Goal: Task Accomplishment & Management: Complete application form

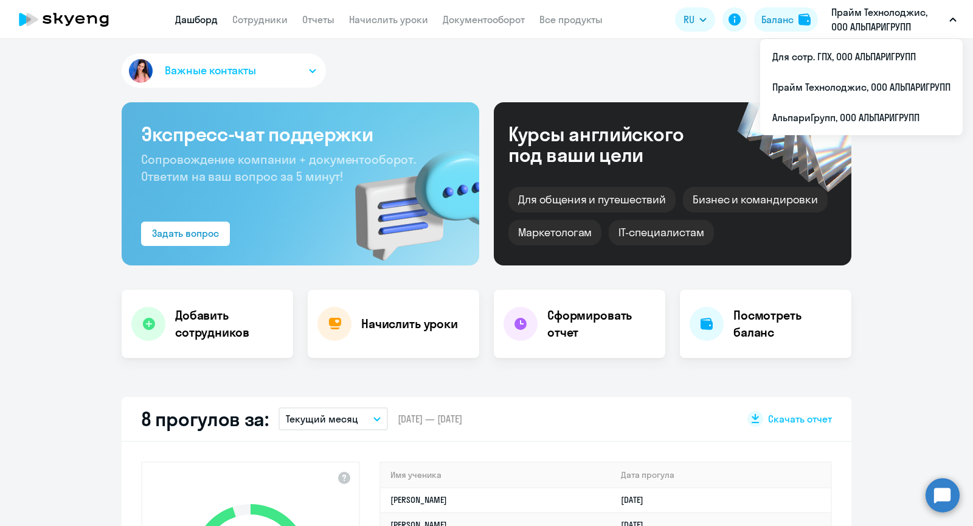
click at [832, 80] on li "Прайм Технолоджис, ООО АЛЬПАРИГРУПП" at bounding box center [861, 87] width 203 height 30
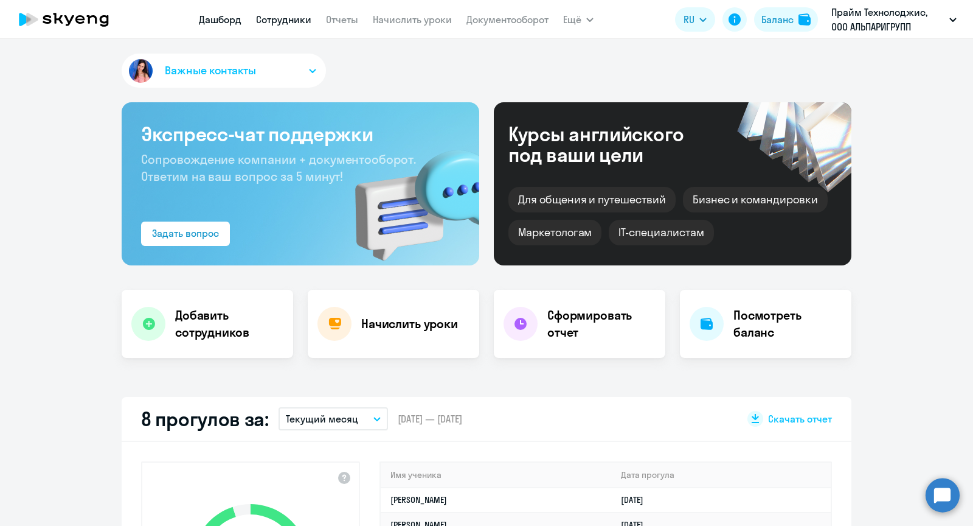
click at [293, 23] on link "Сотрудники" at bounding box center [283, 19] width 55 height 12
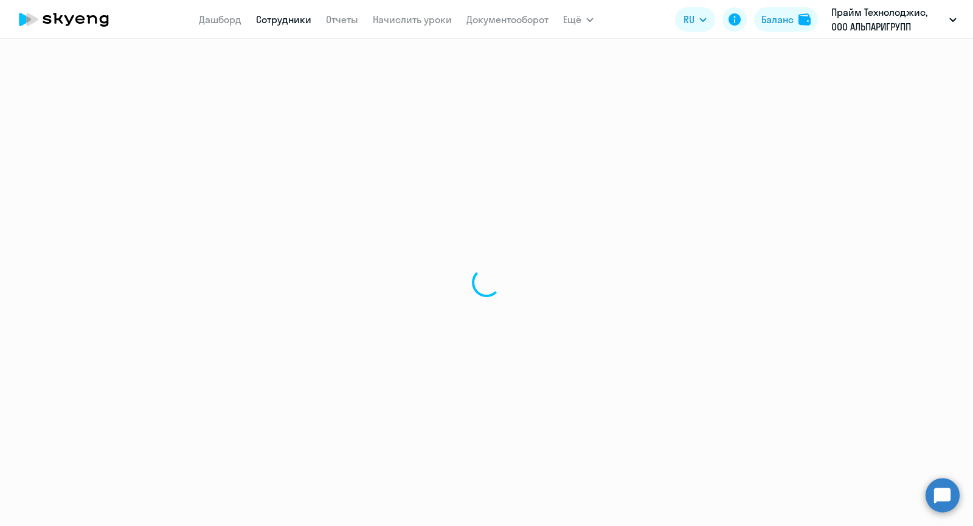
select select "30"
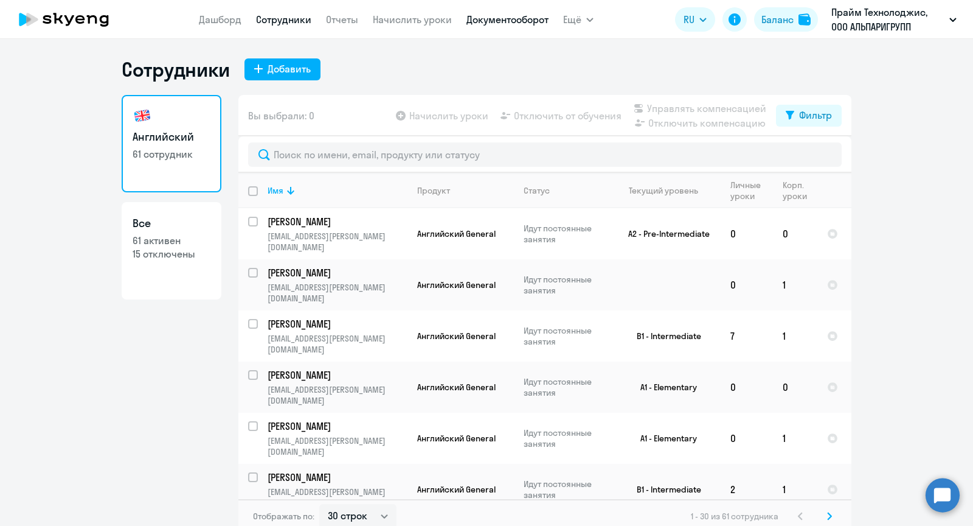
click at [509, 24] on link "Документооборот" at bounding box center [508, 19] width 82 height 12
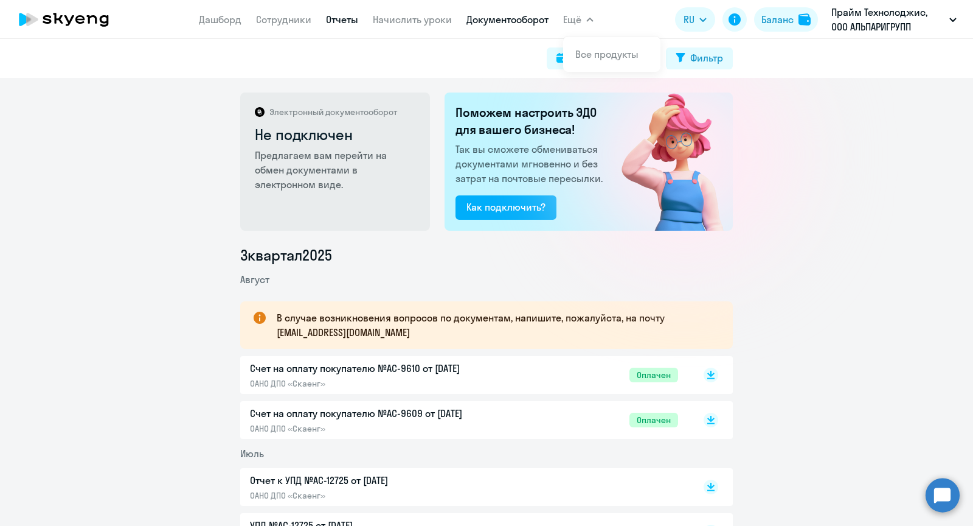
click at [342, 16] on link "Отчеты" at bounding box center [342, 19] width 32 height 12
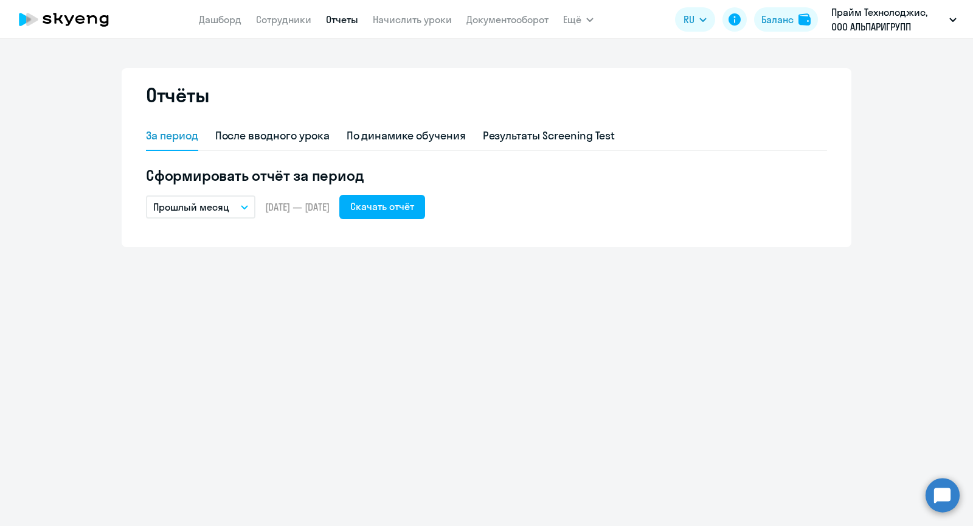
click at [198, 207] on p "Прошлый месяц" at bounding box center [191, 207] width 76 height 15
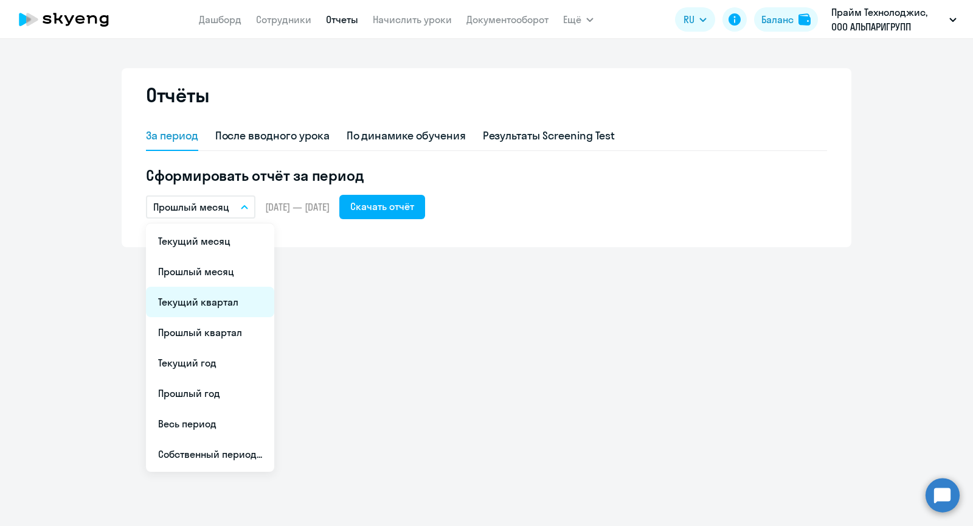
click at [185, 296] on li "Текущий квартал" at bounding box center [210, 302] width 128 height 30
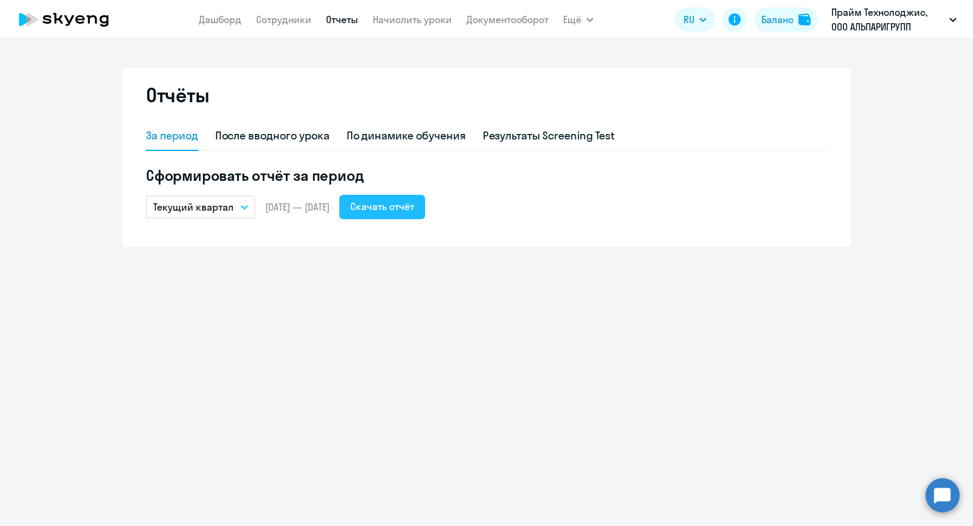
click at [414, 207] on div "Скачать отчёт" at bounding box center [382, 206] width 64 height 15
click at [294, 16] on link "Сотрудники" at bounding box center [283, 19] width 55 height 12
select select "30"
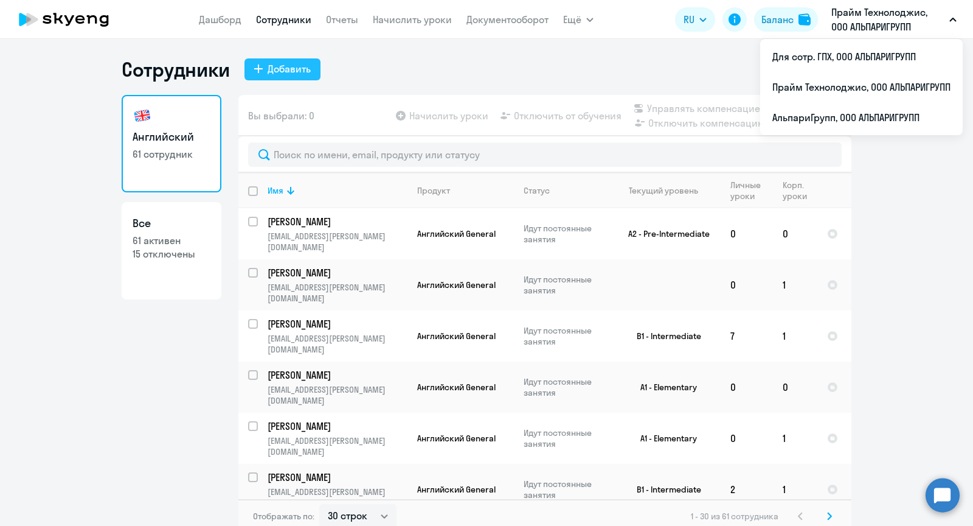
click at [265, 65] on button "Добавить" at bounding box center [283, 69] width 76 height 22
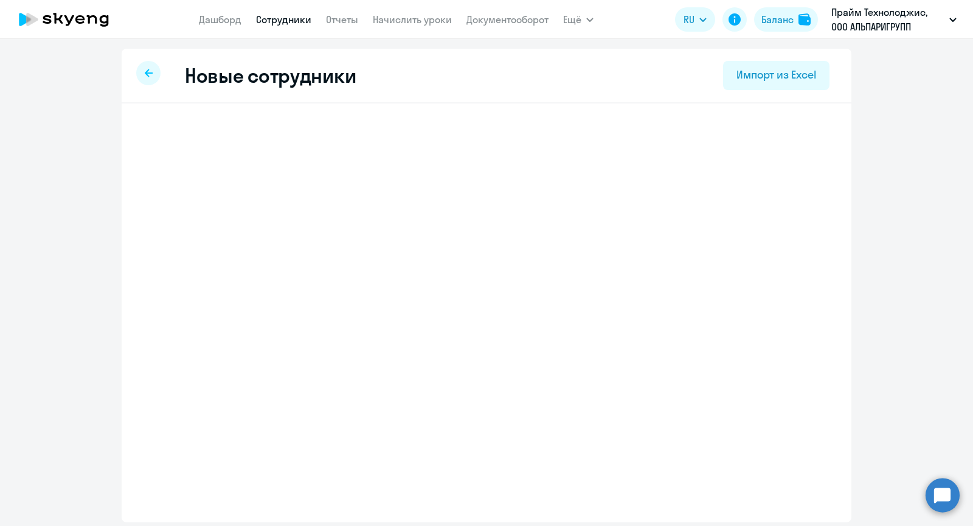
select select "english_adult_not_native_speaker"
select select "3"
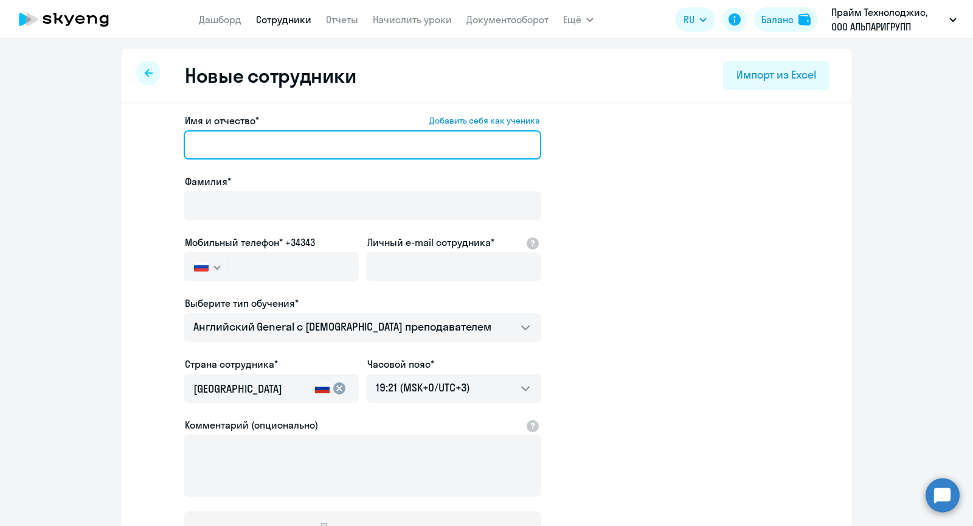
click at [303, 145] on input "Имя и отчество* Добавить себя как ученика" at bounding box center [363, 144] width 358 height 29
paste input "Loremips Dolo Sitametconse Adipisci Elitsed Doeiusmodtemp Incididun Utlaboree D…"
type input "Loremips Dolo Sitametconse Adipisci Elitsed Doeiusmodtemp Incididun Utlaboree D…"
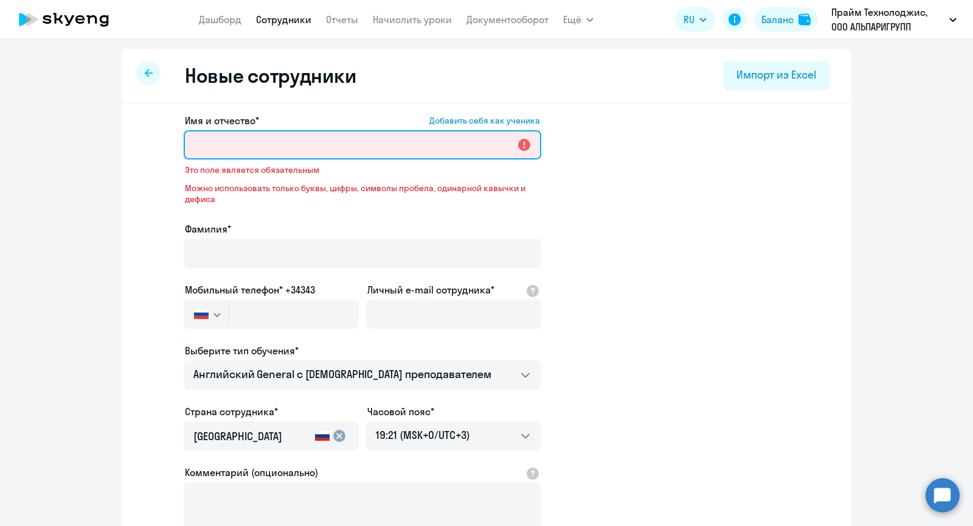
paste input "[PERSON_NAME]"
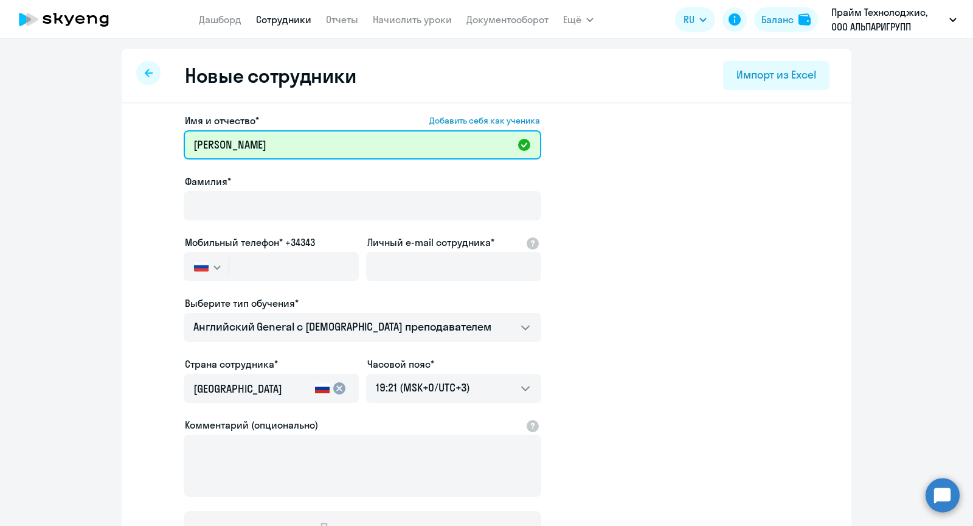
drag, startPoint x: 257, startPoint y: 145, endPoint x: 182, endPoint y: 145, distance: 75.4
click at [182, 145] on app-new-student-form "Имя и отчество* Добавить себя как ученика [PERSON_NAME]* Мобильный телефон* +34…" at bounding box center [486, 330] width 691 height 434
type input "[PERSON_NAME]"
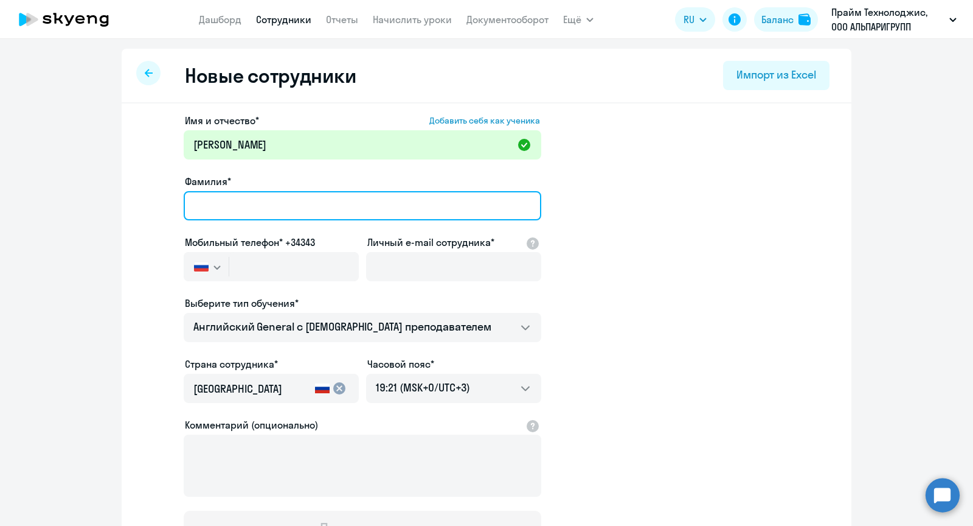
click at [285, 200] on input "Фамилия*" at bounding box center [363, 205] width 358 height 29
paste input "[PERSON_NAME]"
type input "[PERSON_NAME]"
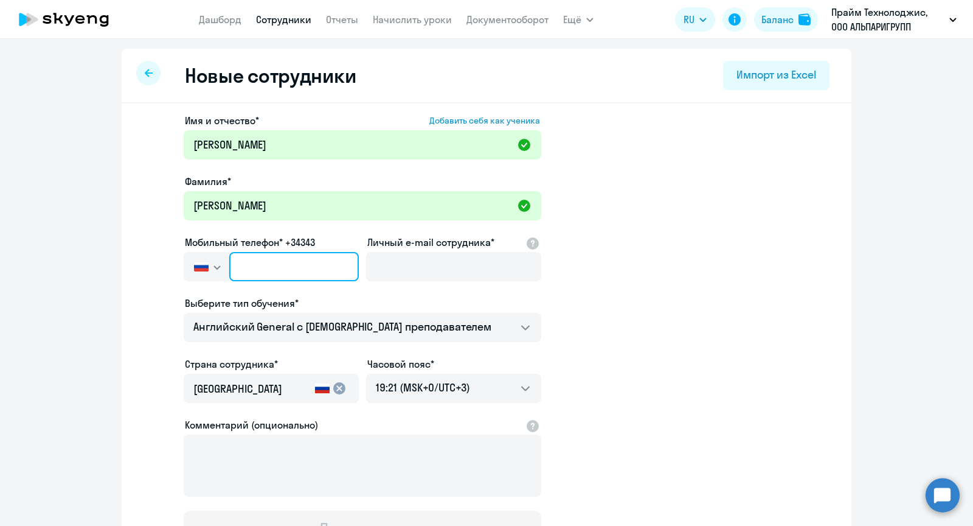
click at [274, 261] on input "text" at bounding box center [294, 266] width 130 height 29
paste input "[PHONE_NUMBER]"
type input "[PHONE_NUMBER]"
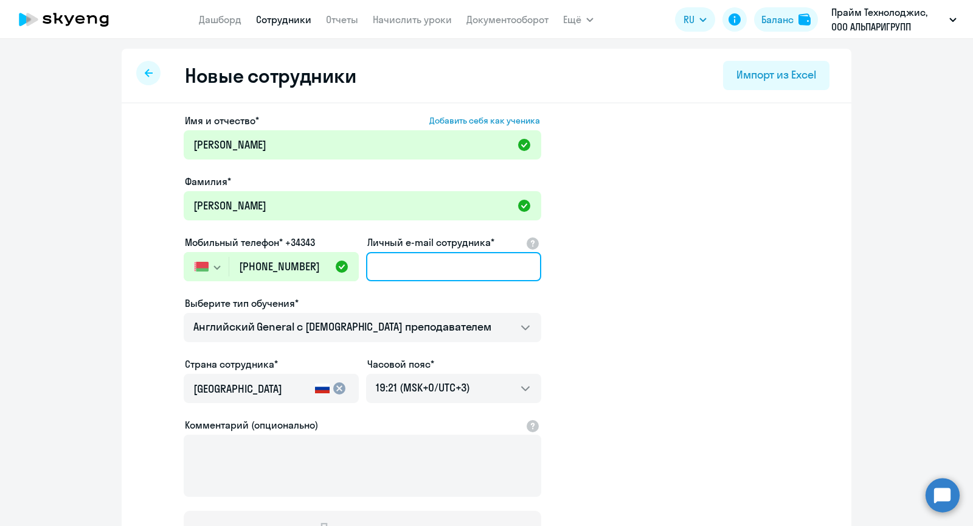
click at [420, 268] on input "Личный e-mail сотрудника*" at bounding box center [453, 266] width 175 height 29
paste input "[EMAIL_ADDRESS][PERSON_NAME][DOMAIN_NAME]"
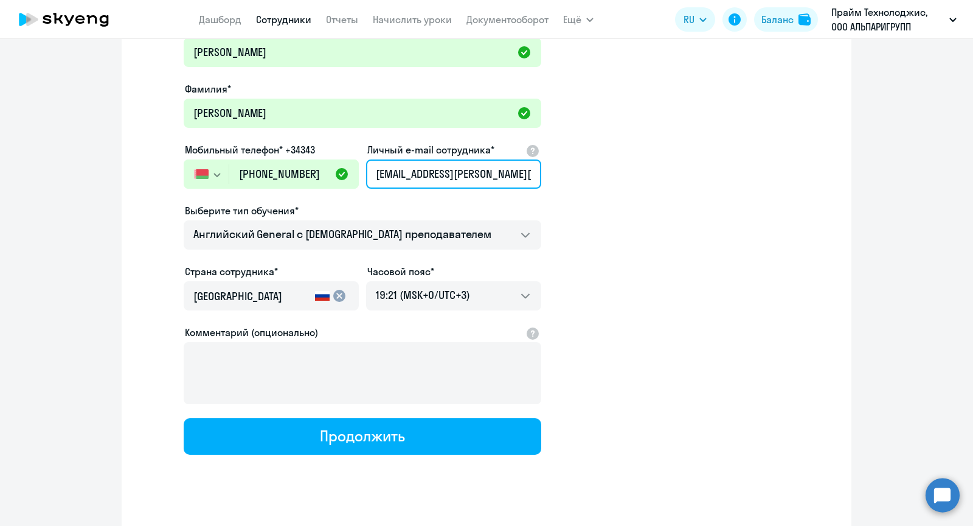
scroll to position [111, 0]
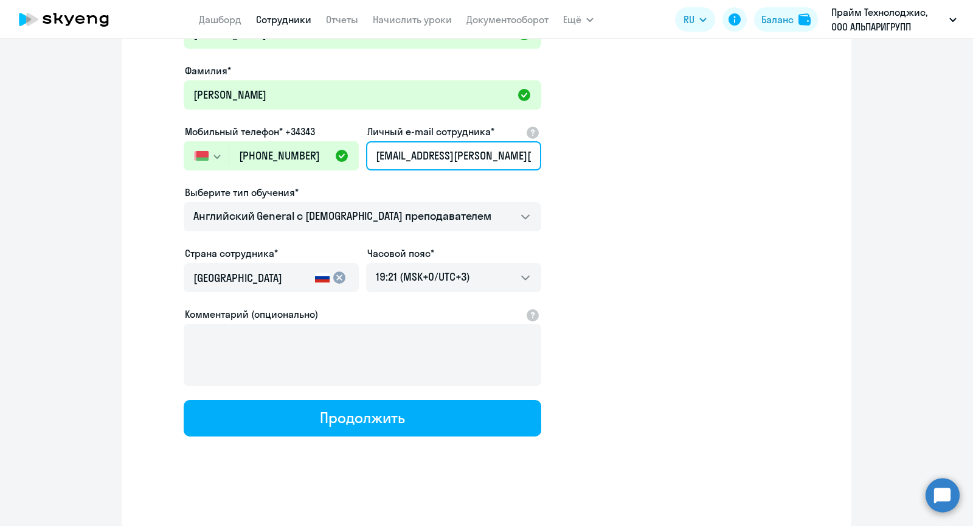
type input "[EMAIL_ADDRESS][PERSON_NAME][DOMAIN_NAME]"
click at [337, 277] on mat-icon "cancel" at bounding box center [339, 277] width 15 height 15
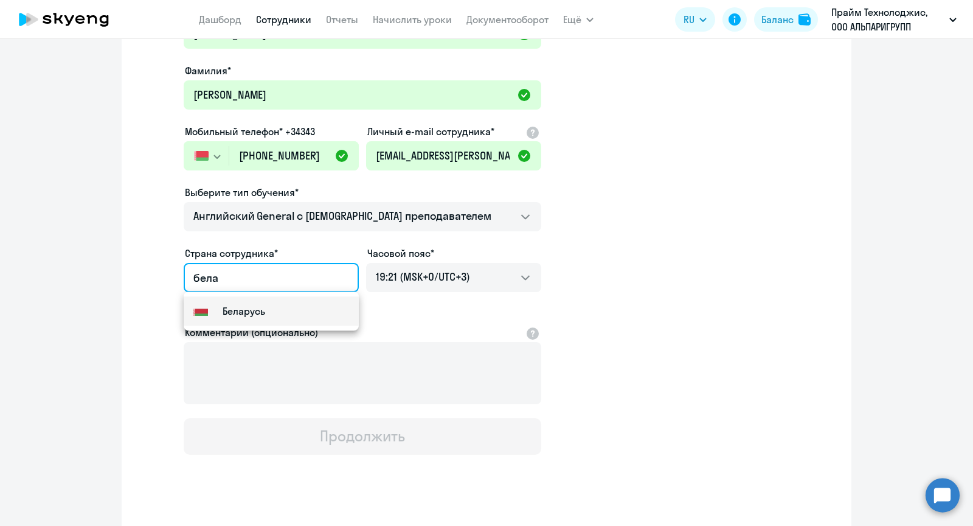
click at [350, 296] on mat-option "Flag of [GEOGRAPHIC_DATA] [GEOGRAPHIC_DATA]" at bounding box center [271, 310] width 175 height 29
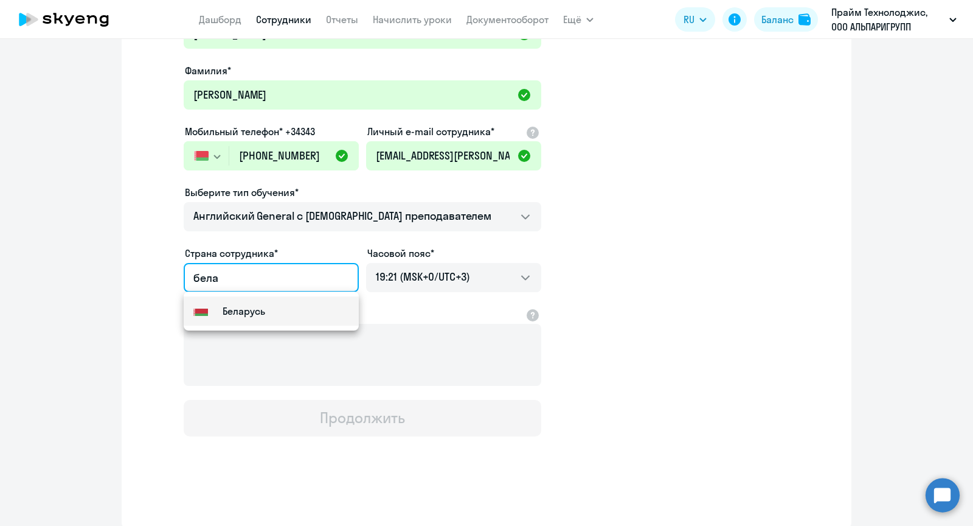
type input "Беларусь"
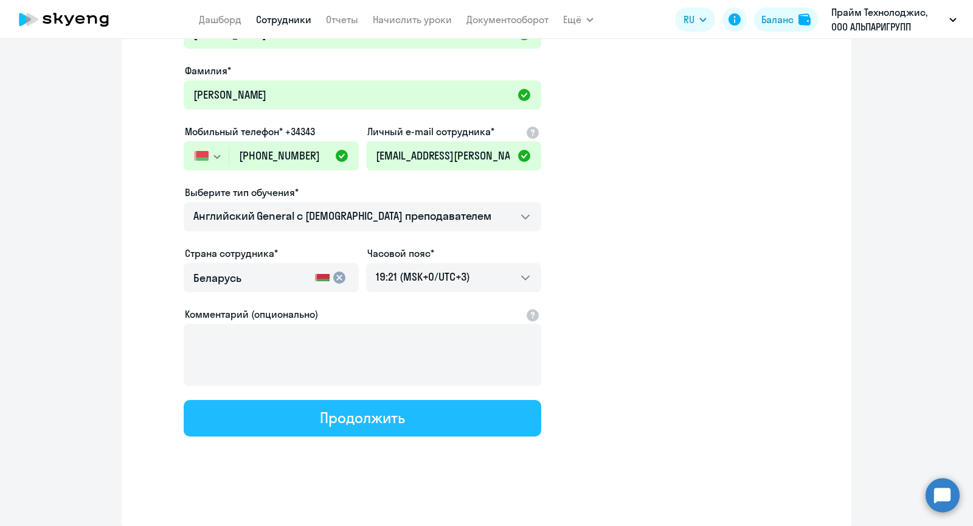
click at [355, 409] on div "Продолжить" at bounding box center [362, 417] width 85 height 19
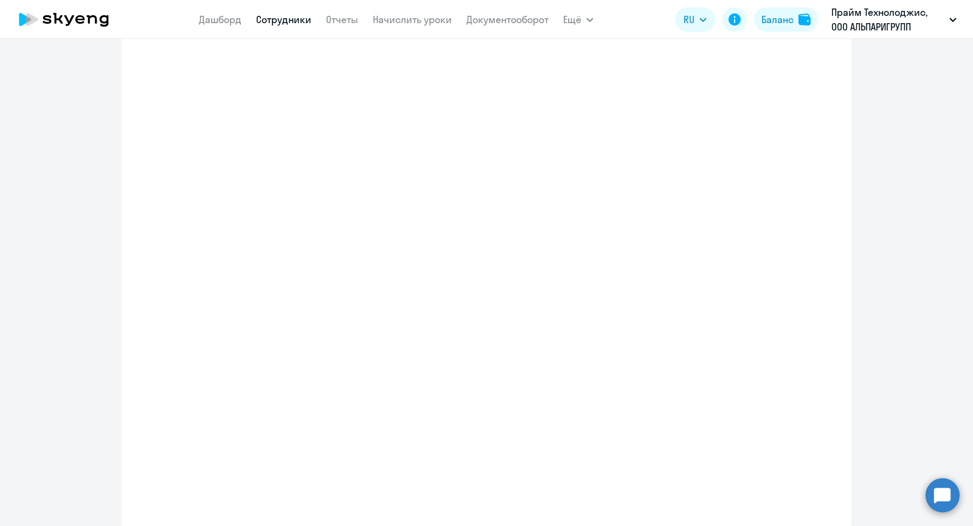
scroll to position [180, 0]
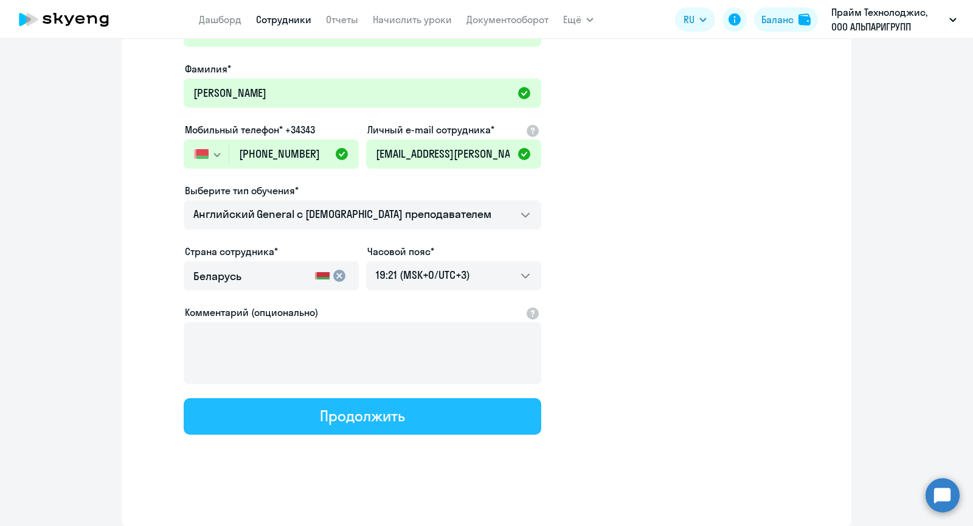
select select "english_adult_not_native_speaker"
select select "3"
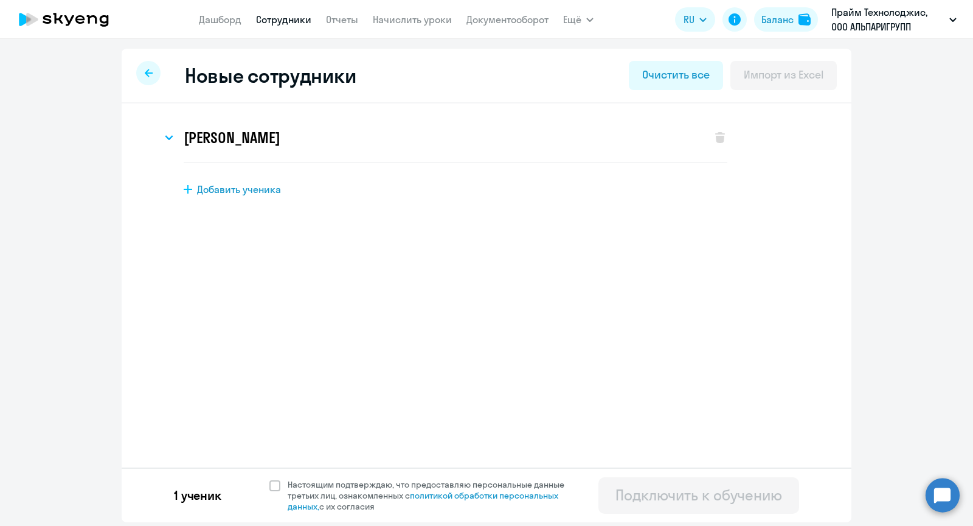
scroll to position [0, 0]
click at [276, 487] on span at bounding box center [274, 485] width 11 height 11
click at [269, 479] on input "Настоящим подтверждаю, что предоставляю персональные данные третьих лиц, ознако…" at bounding box center [269, 478] width 1 height 1
checkbox input "true"
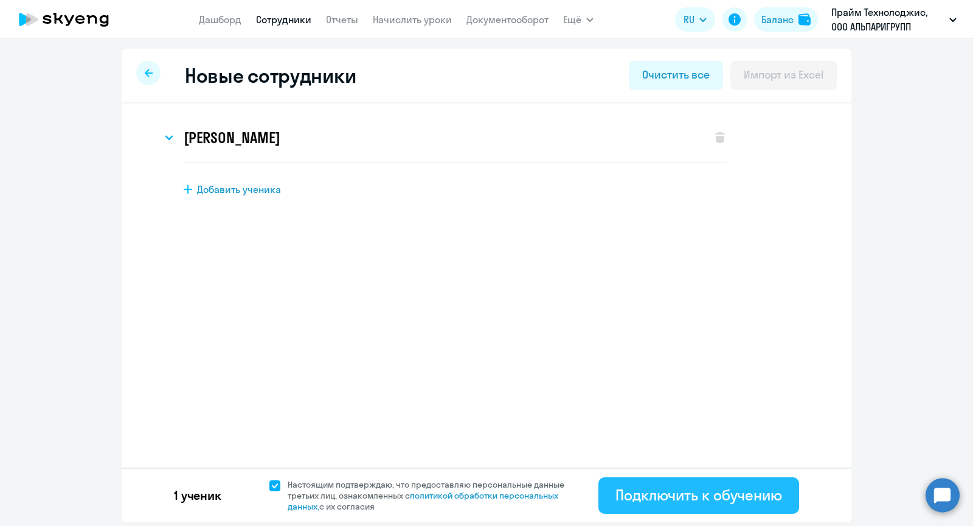
click at [673, 492] on div "Подключить к обучению" at bounding box center [699, 494] width 167 height 19
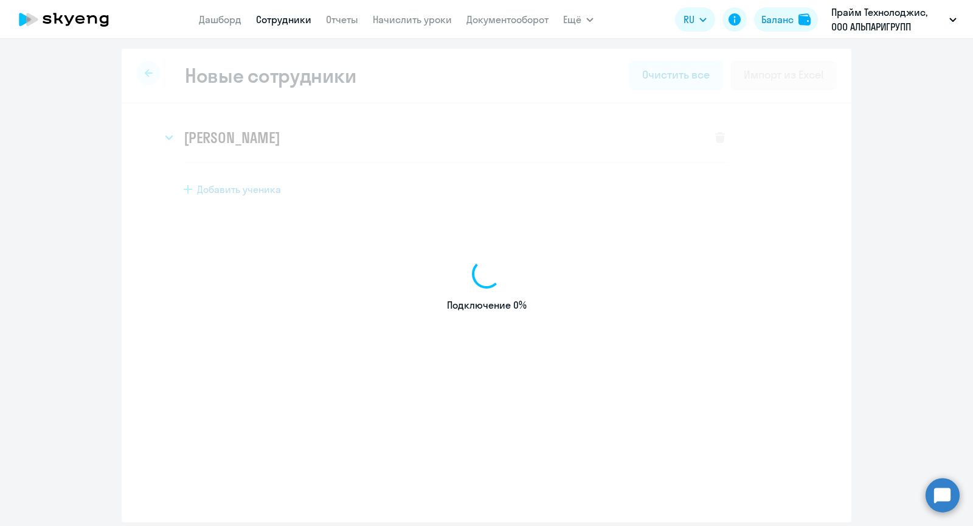
select select "english_adult_not_native_speaker"
select select "3"
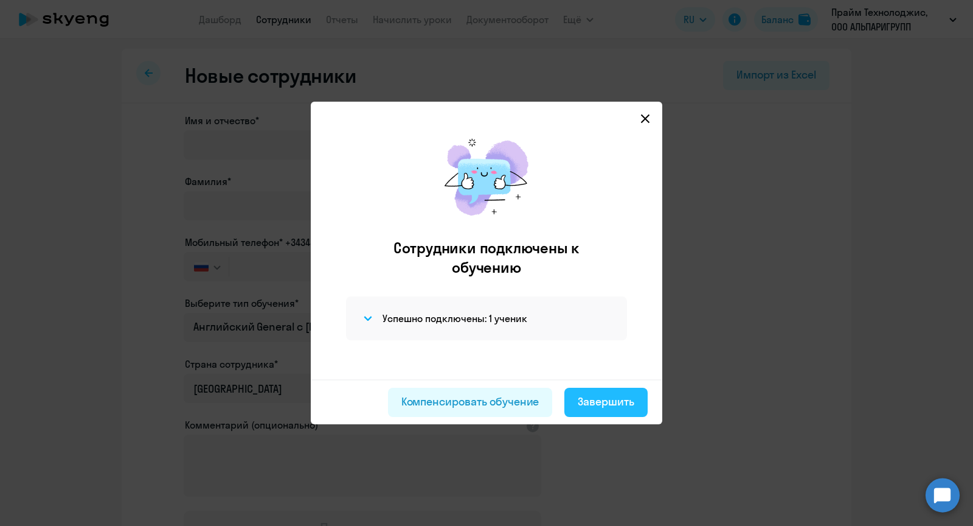
click at [613, 395] on div "Завершить" at bounding box center [606, 402] width 57 height 16
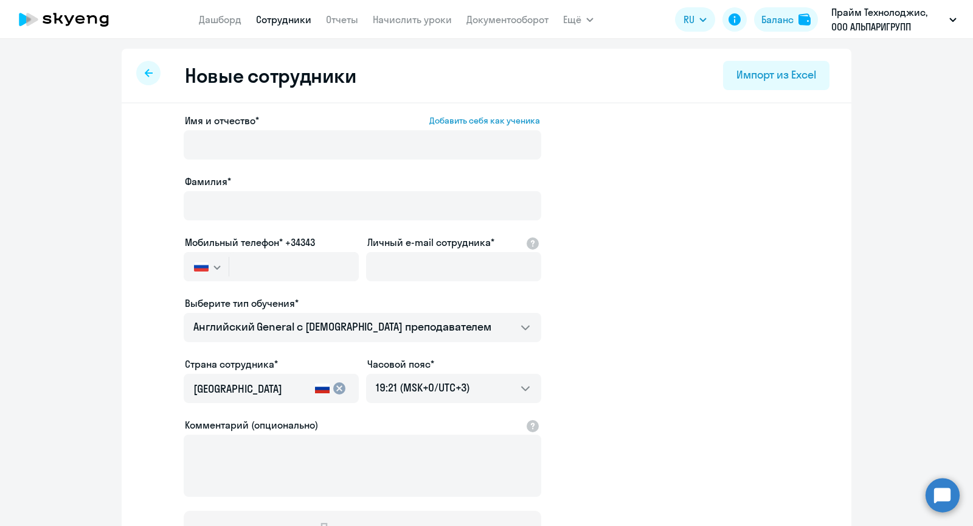
select select "30"
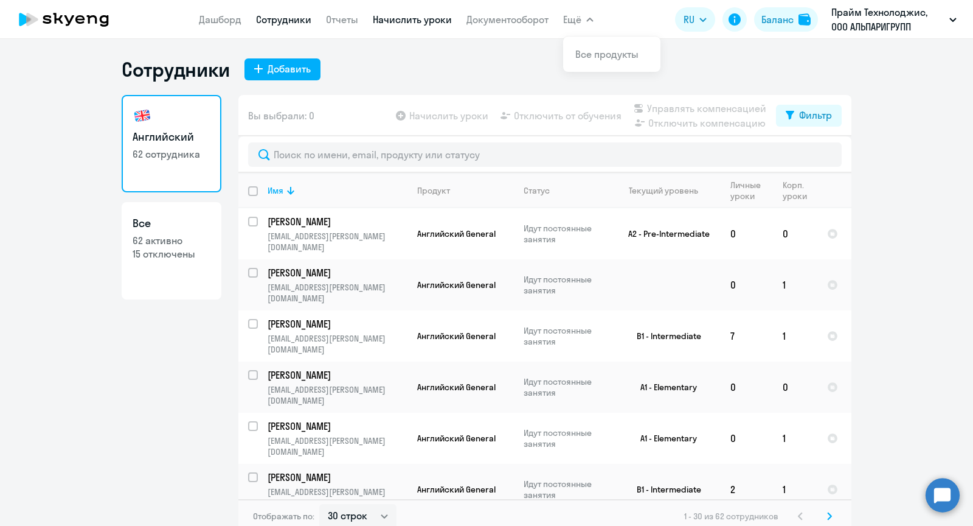
click at [413, 21] on link "Начислить уроки" at bounding box center [412, 19] width 79 height 12
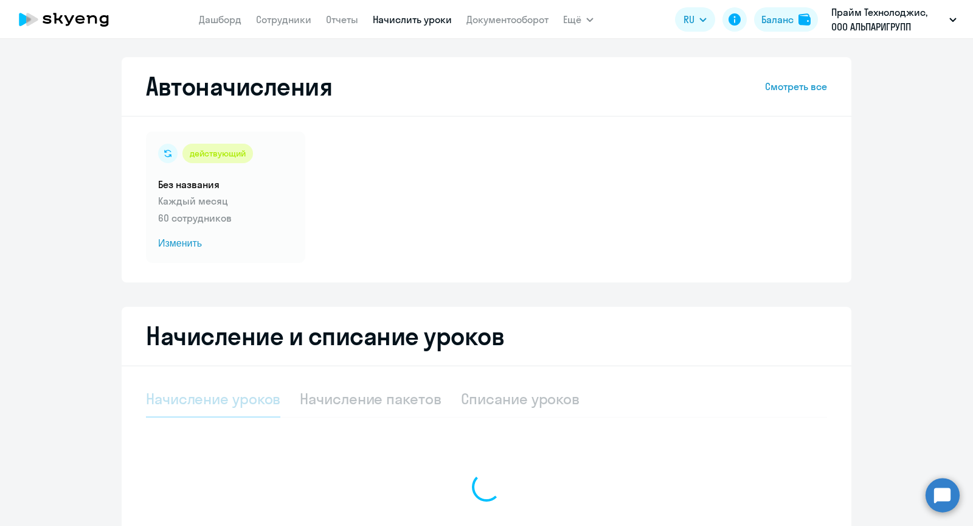
select select "10"
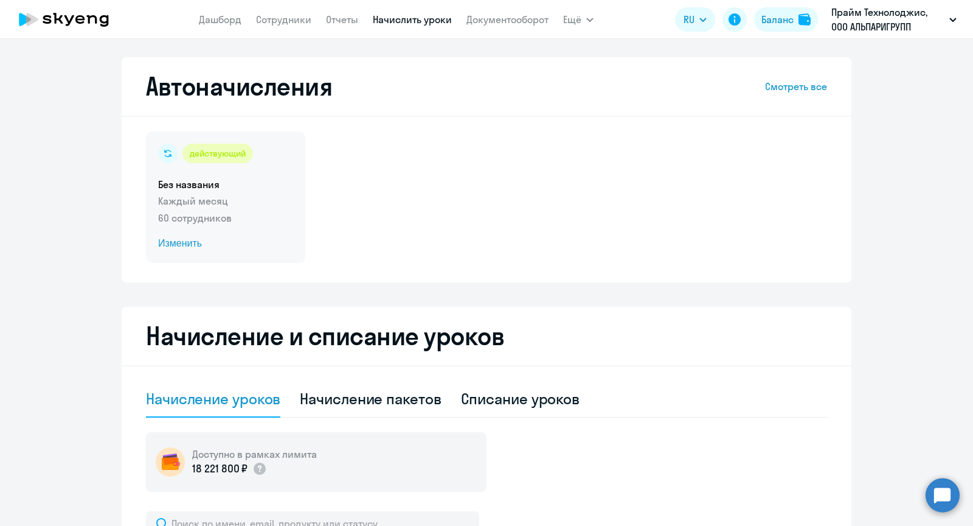
click at [179, 247] on span "Изменить" at bounding box center [225, 243] width 135 height 15
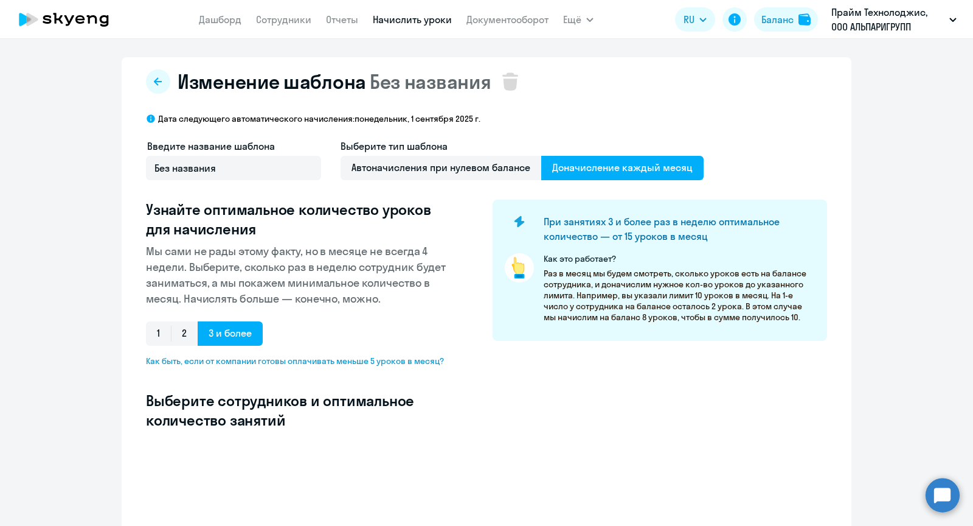
select select "10"
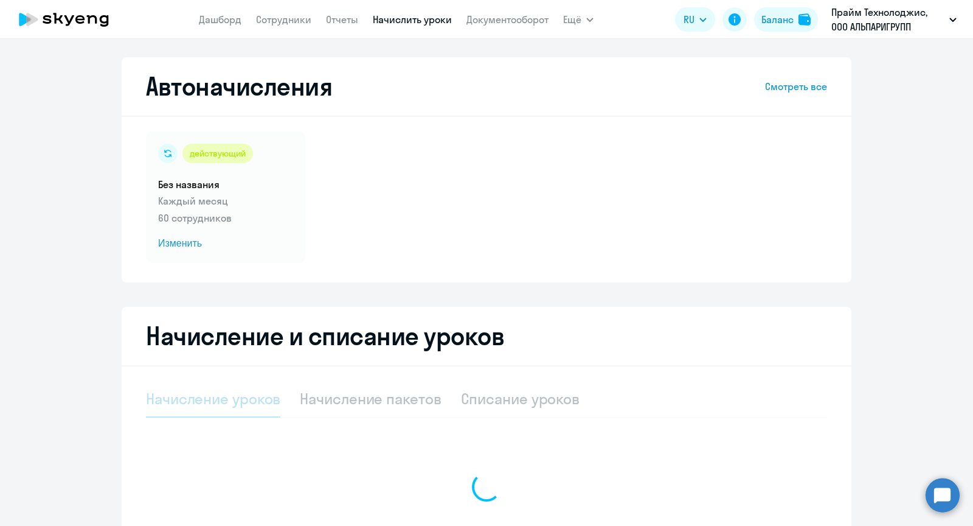
select select "10"
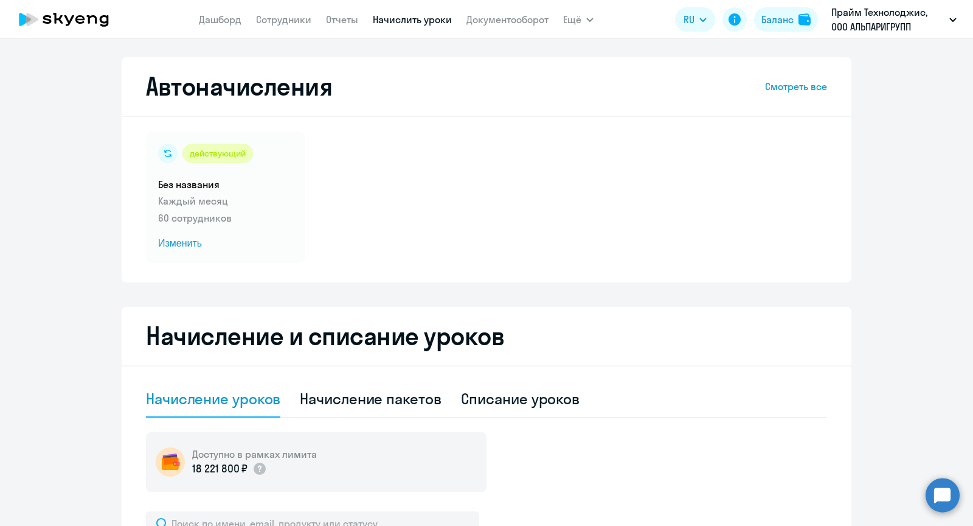
click at [811, 89] on link "Смотреть все" at bounding box center [796, 86] width 62 height 15
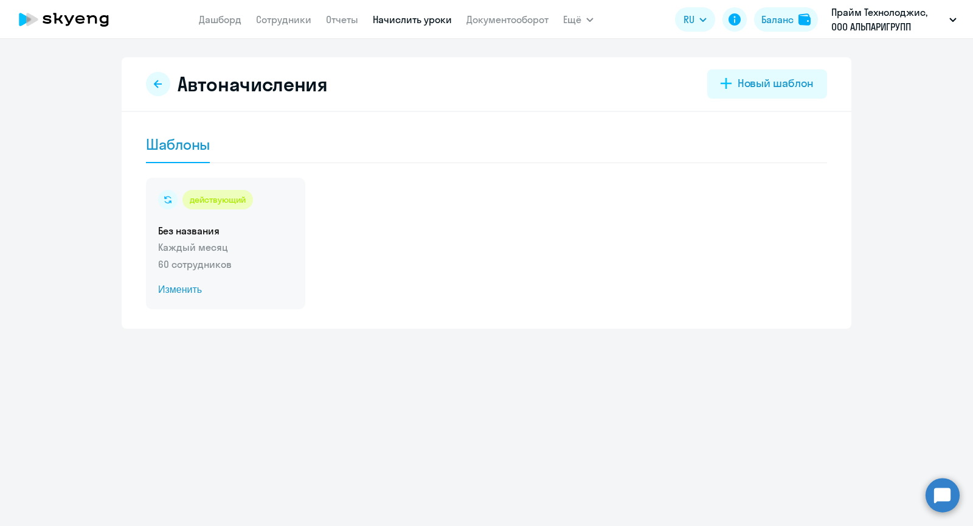
click at [193, 292] on span "Изменить" at bounding box center [225, 289] width 135 height 15
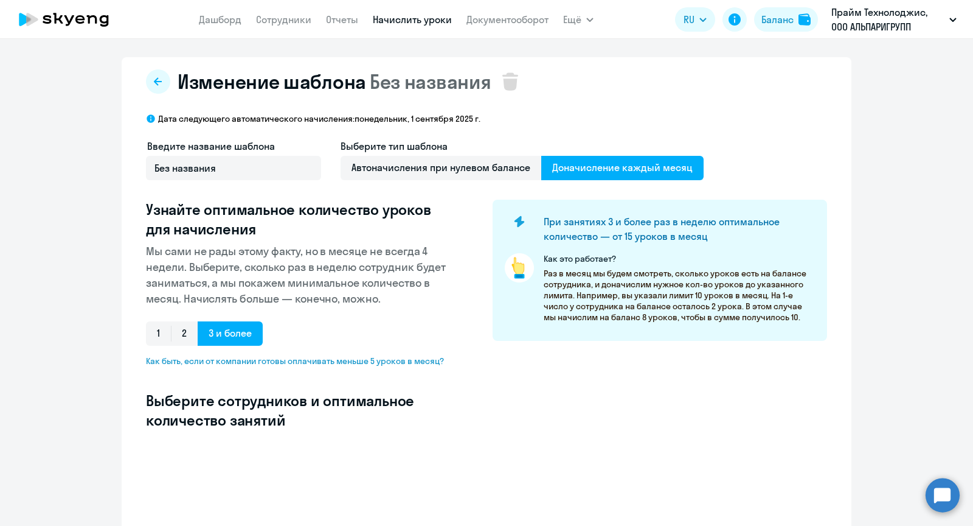
select select "10"
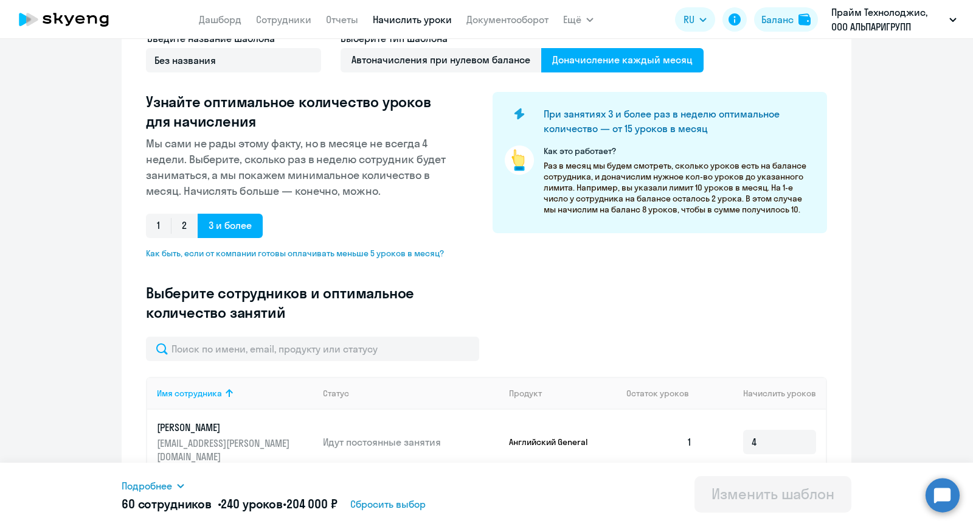
scroll to position [130, 0]
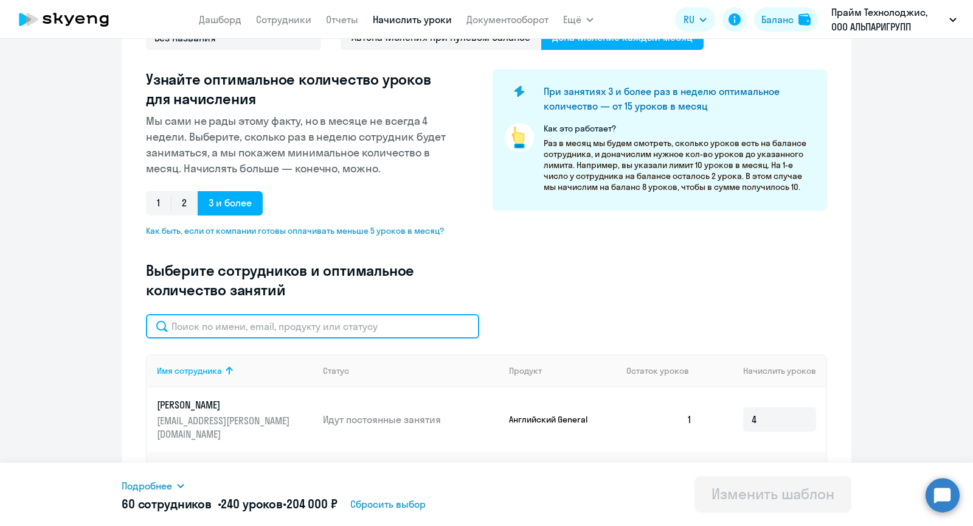
click at [245, 332] on input "text" at bounding box center [312, 326] width 333 height 24
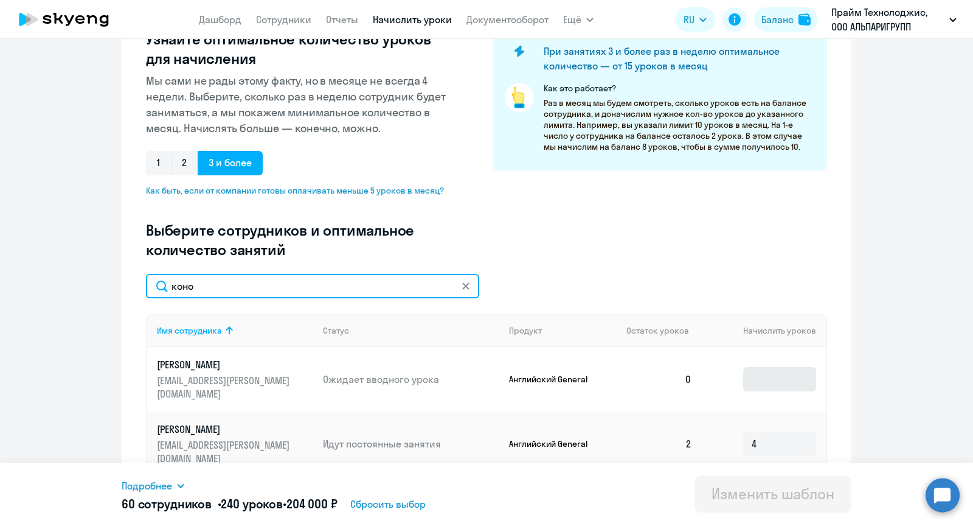
type input "коно"
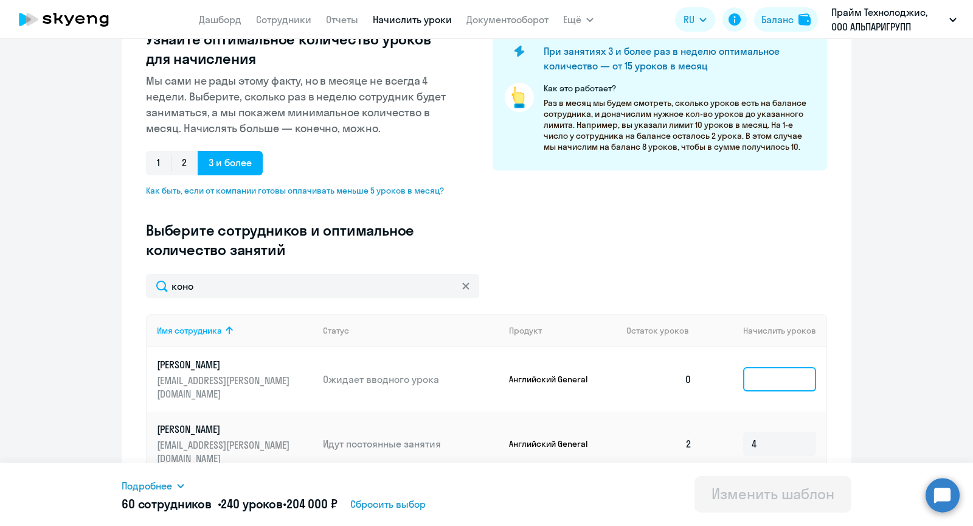
click at [784, 367] on input at bounding box center [779, 379] width 73 height 24
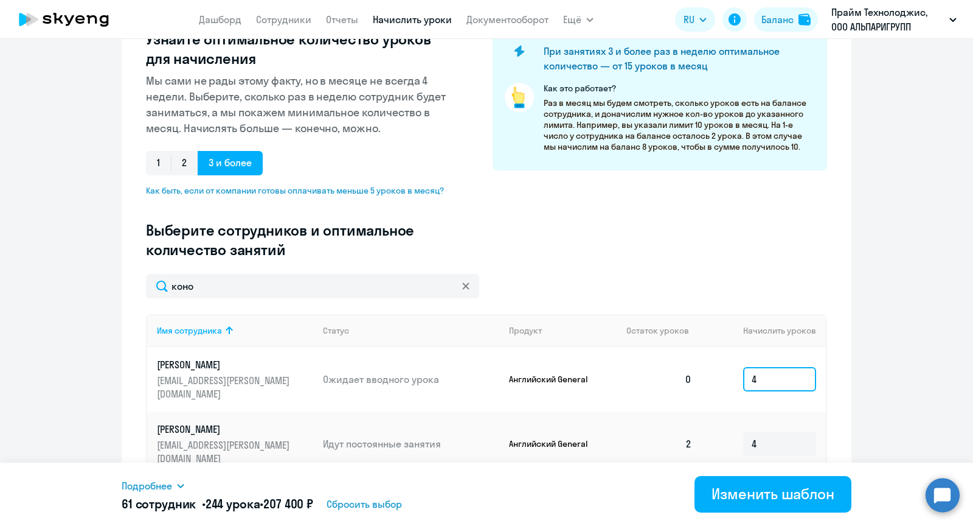
scroll to position [239, 0]
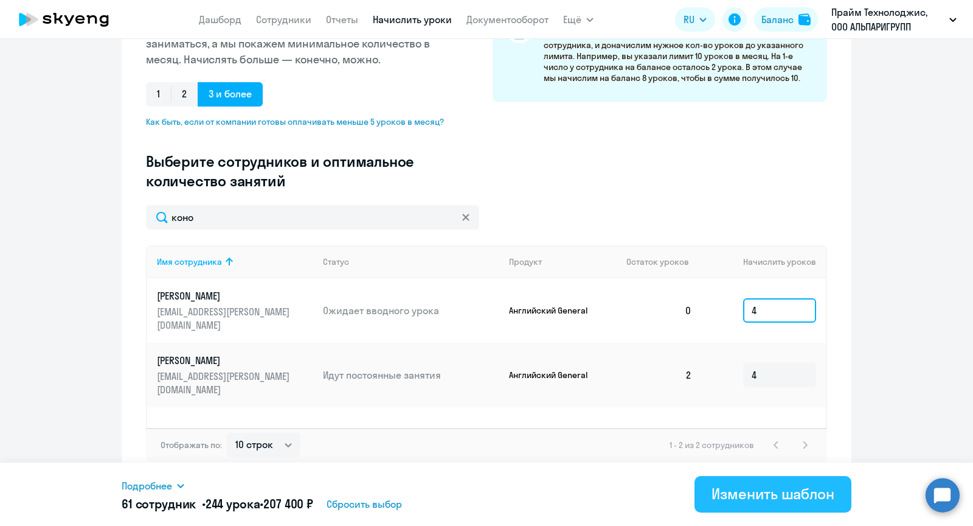
type input "4"
click at [779, 492] on div "Изменить шаблон" at bounding box center [773, 493] width 123 height 19
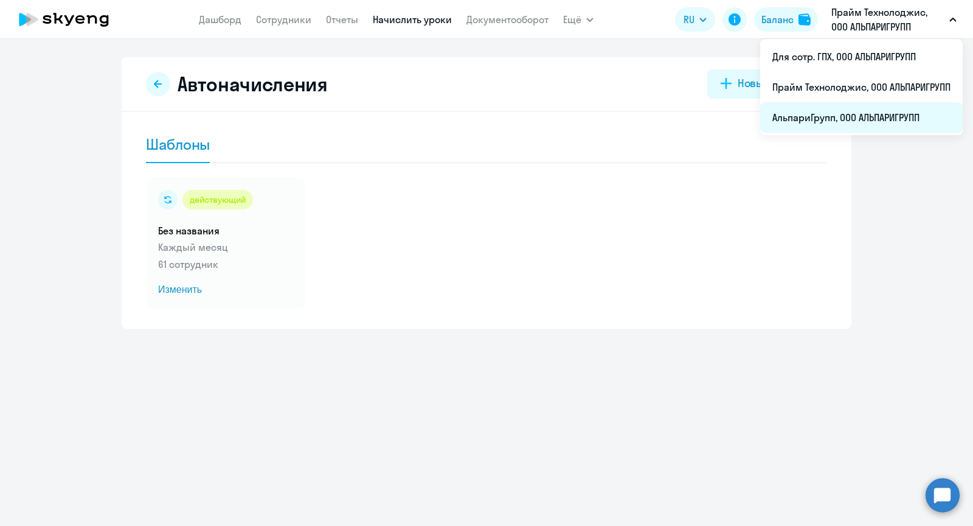
click at [826, 113] on li "АльпариГрупп, ООО АЛЬПАРИГРУПП" at bounding box center [861, 117] width 203 height 30
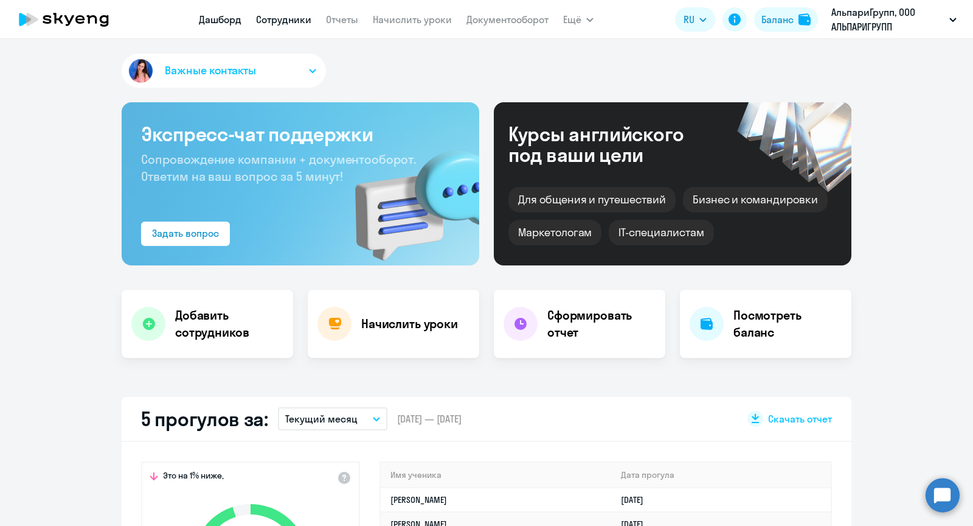
click at [298, 16] on link "Сотрудники" at bounding box center [283, 19] width 55 height 12
select select "30"
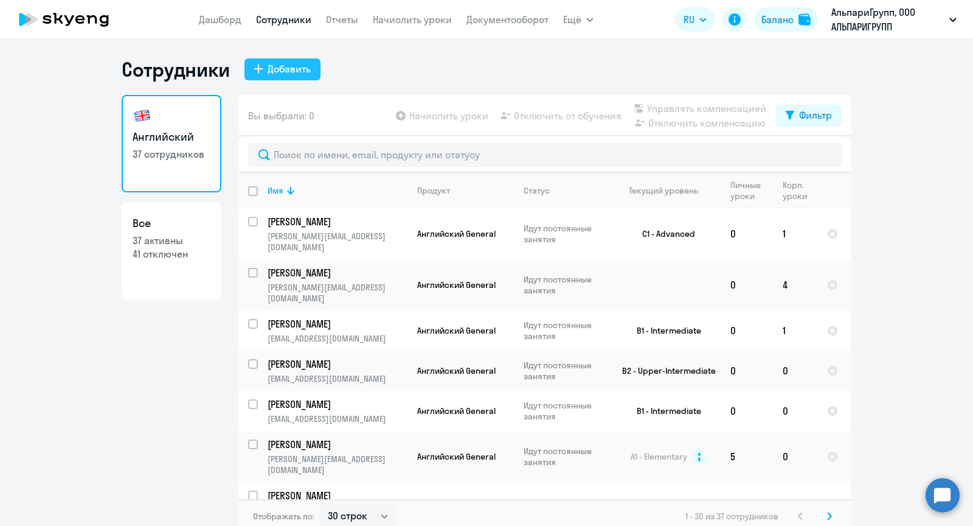
click at [272, 71] on div "Добавить" at bounding box center [289, 68] width 43 height 15
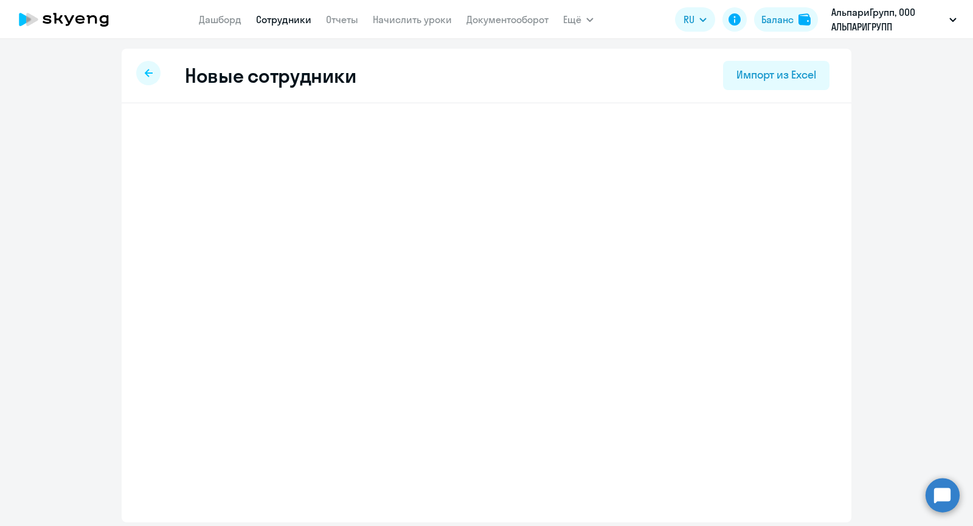
select select "english_adult_not_native_speaker"
select select "3"
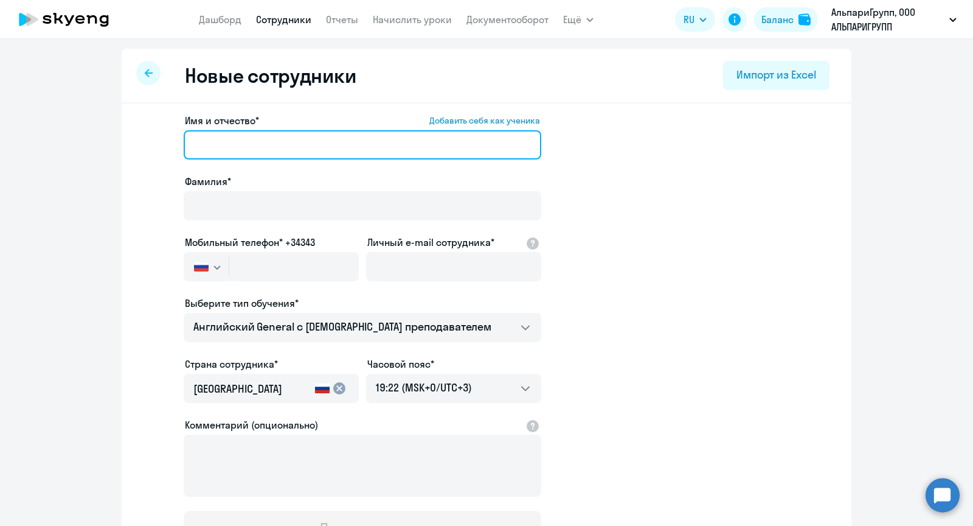
click at [313, 134] on input "Имя и отчество* Добавить себя как ученика" at bounding box center [363, 144] width 358 height 29
paste input "[PERSON_NAME]"
drag, startPoint x: 224, startPoint y: 147, endPoint x: 152, endPoint y: 146, distance: 71.8
click at [153, 146] on app-new-student-form "Имя и отчество* Добавить себя как ученика [PERSON_NAME]* Мобильный телефон* +34…" at bounding box center [486, 330] width 691 height 434
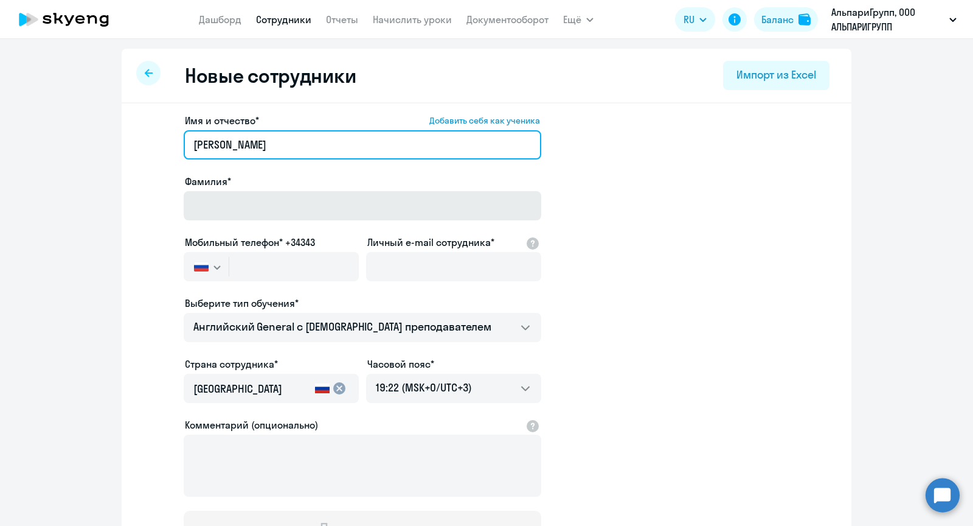
type input "[PERSON_NAME]"
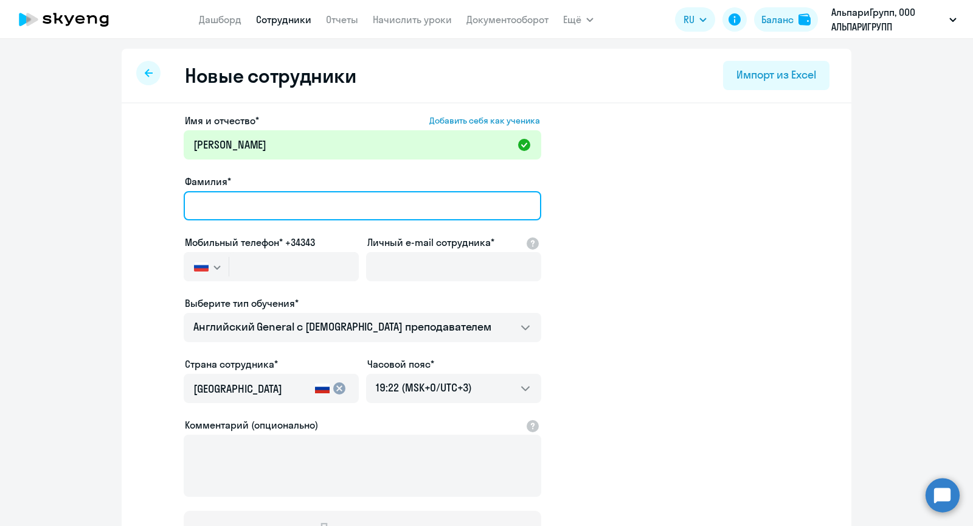
click at [260, 196] on input "Фамилия*" at bounding box center [363, 205] width 358 height 29
paste input "Кукар"
type input "Кукар"
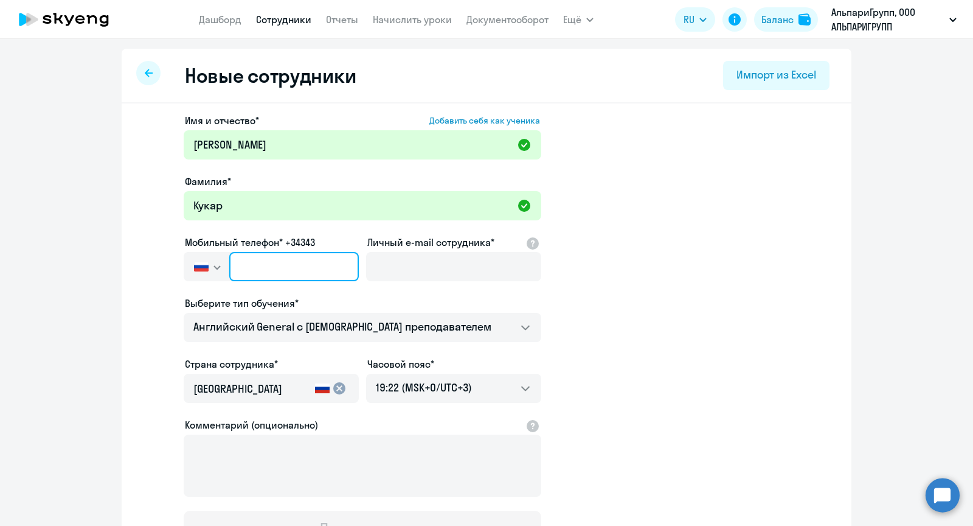
click at [279, 255] on input "text" at bounding box center [294, 266] width 130 height 29
paste input "[PHONE_NUMBER]"
type input "[PHONE_NUMBER]"
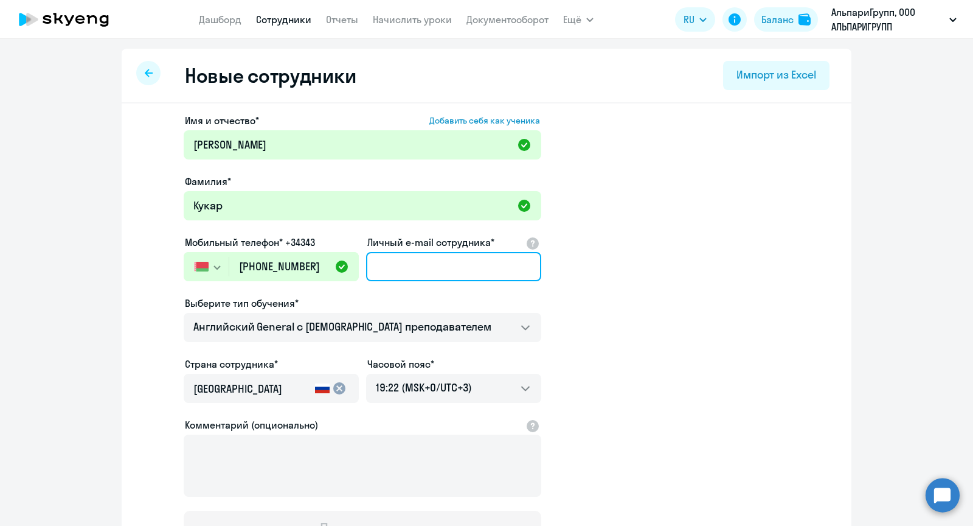
click at [415, 262] on input "Личный e-mail сотрудника*" at bounding box center [453, 266] width 175 height 29
paste input "[PERSON_NAME][EMAIL_ADDRESS][DOMAIN_NAME]"
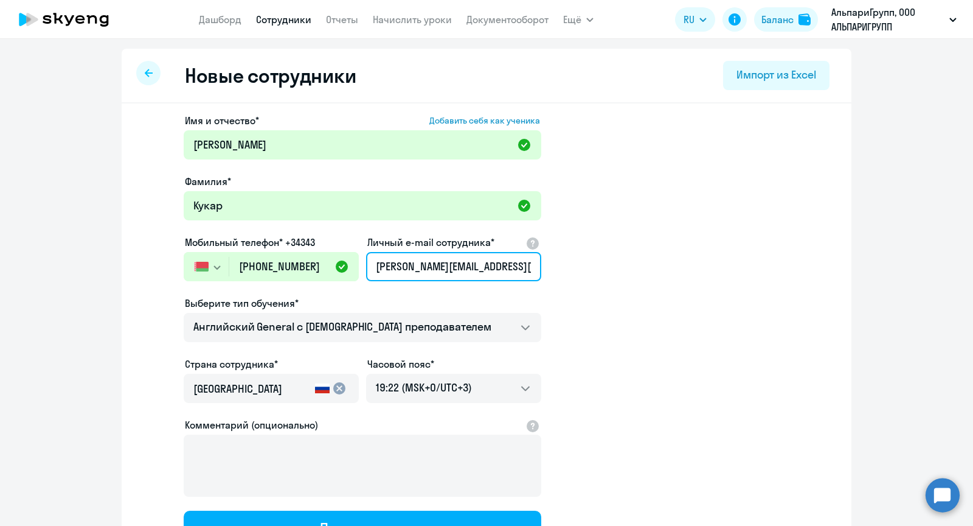
type input "[PERSON_NAME][EMAIL_ADDRESS][DOMAIN_NAME]"
click at [690, 334] on app-new-student-form "Имя и отчество* Добавить себя как ученика [PERSON_NAME]* [PERSON_NAME] телефон*…" at bounding box center [486, 330] width 691 height 434
click at [252, 377] on div "[GEOGRAPHIC_DATA]" at bounding box center [251, 392] width 117 height 34
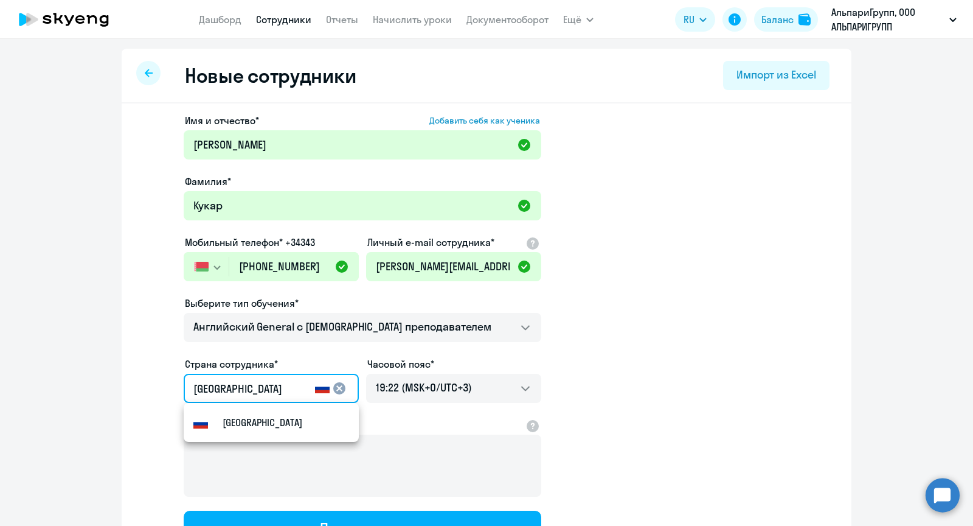
click at [336, 386] on mat-icon "cancel" at bounding box center [339, 388] width 15 height 15
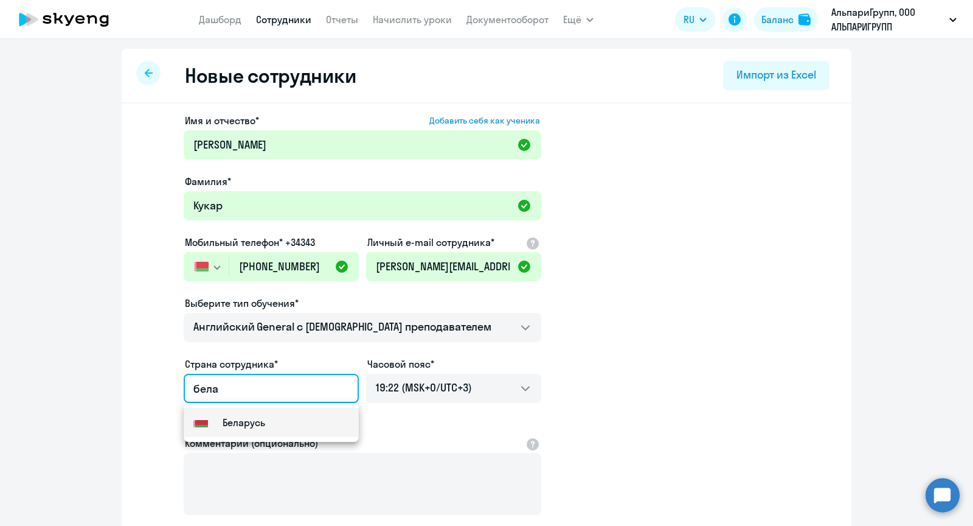
click at [267, 415] on mat-option "Flag of [GEOGRAPHIC_DATA] [GEOGRAPHIC_DATA]" at bounding box center [271, 422] width 175 height 29
type input "Беларусь"
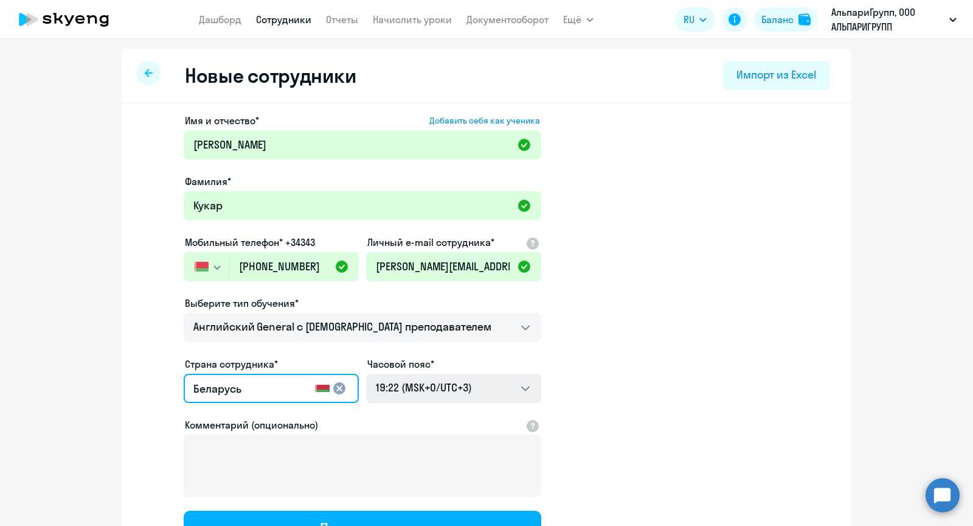
scroll to position [111, 0]
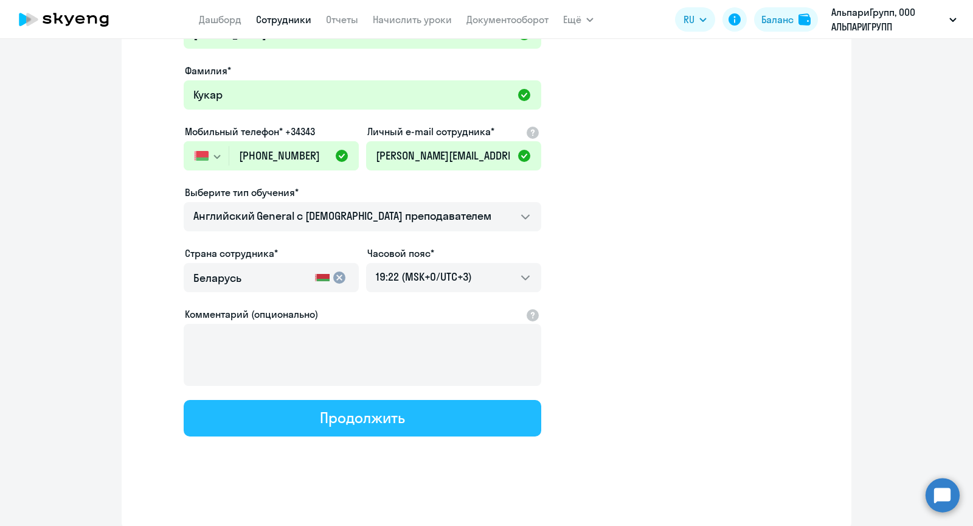
click at [375, 405] on button "Продолжить" at bounding box center [363, 418] width 358 height 36
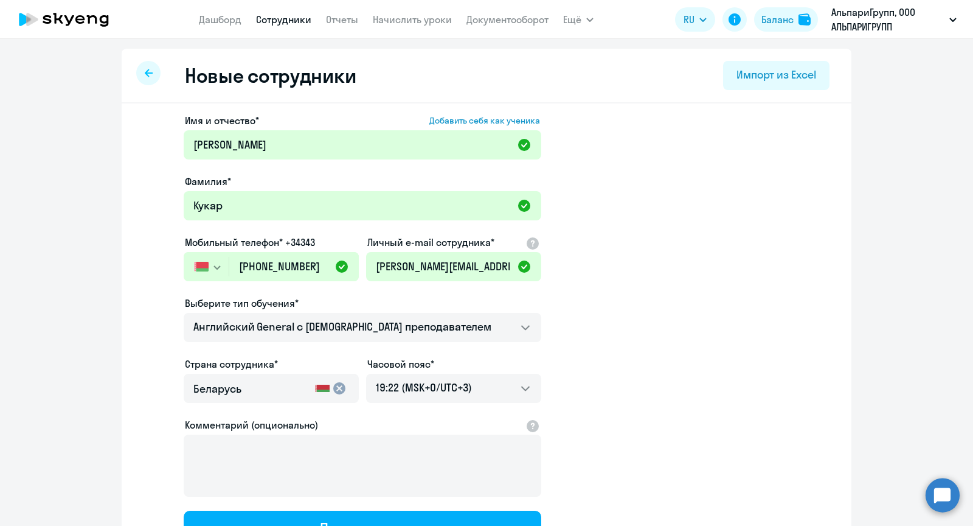
select select "english_adult_not_native_speaker"
select select "3"
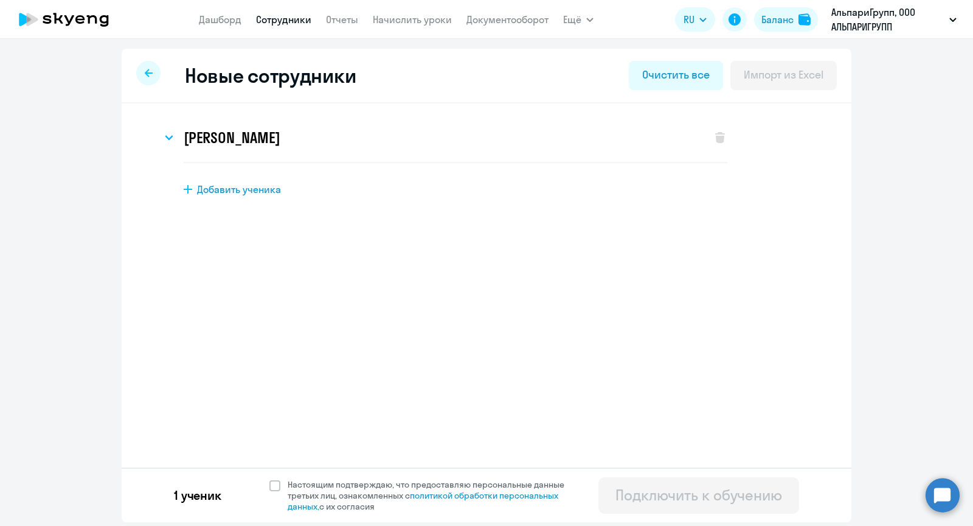
scroll to position [0, 0]
click at [277, 478] on div "1 ученик Настоящим подтверждаю, что предоставляю персональные данные третьих ли…" at bounding box center [487, 494] width 730 height 55
click at [276, 482] on span at bounding box center [274, 485] width 11 height 11
click at [269, 479] on input "Настоящим подтверждаю, что предоставляю персональные данные третьих лиц, ознако…" at bounding box center [269, 478] width 1 height 1
checkbox input "true"
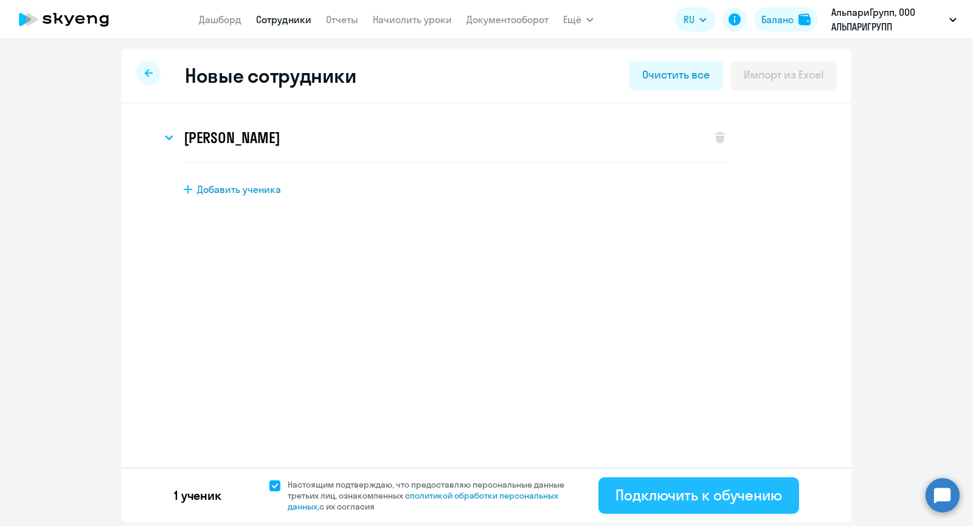
click at [762, 487] on div "Подключить к обучению" at bounding box center [699, 494] width 167 height 19
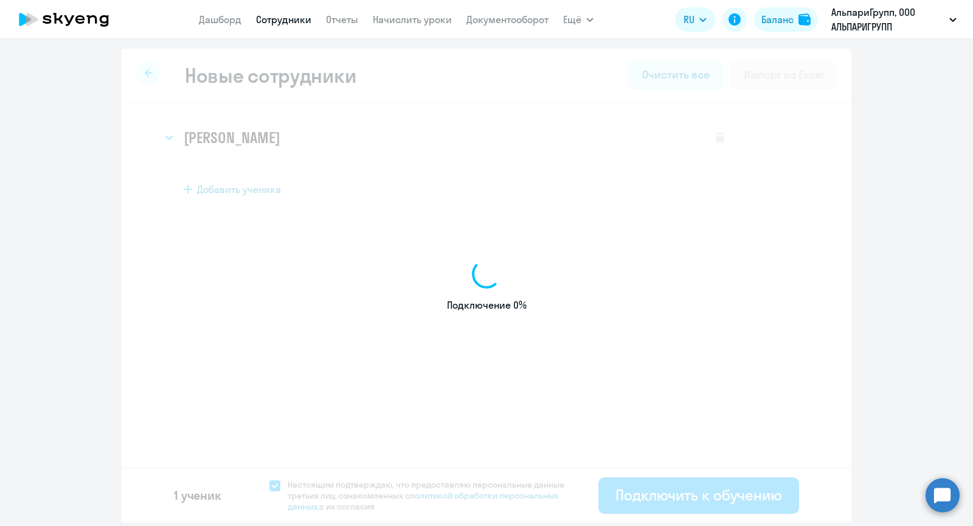
select select "english_adult_not_native_speaker"
select select "3"
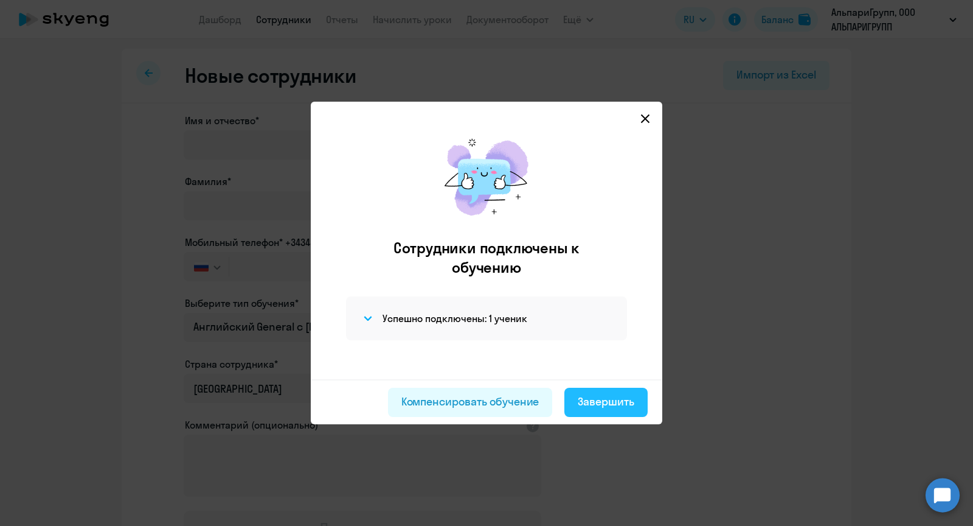
click at [606, 407] on div "Завершить" at bounding box center [606, 402] width 57 height 16
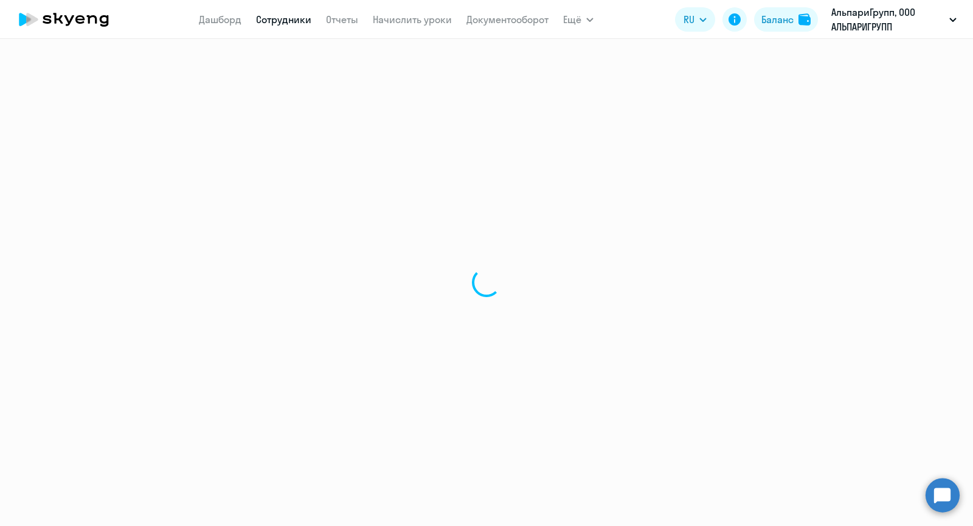
click at [420, 29] on nav "[PERSON_NAME] Отчеты Начислить уроки Документооборот" at bounding box center [374, 19] width 350 height 24
select select "30"
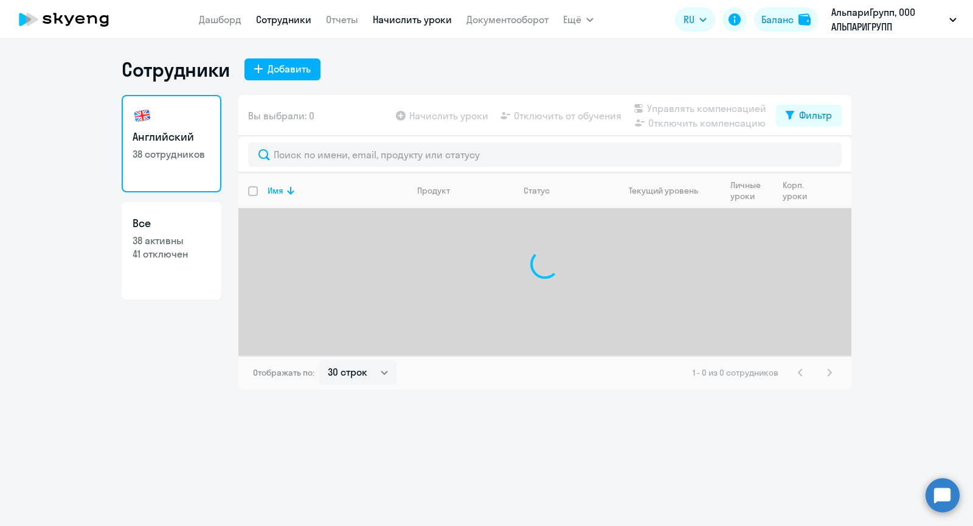
click at [412, 20] on link "Начислить уроки" at bounding box center [412, 19] width 79 height 12
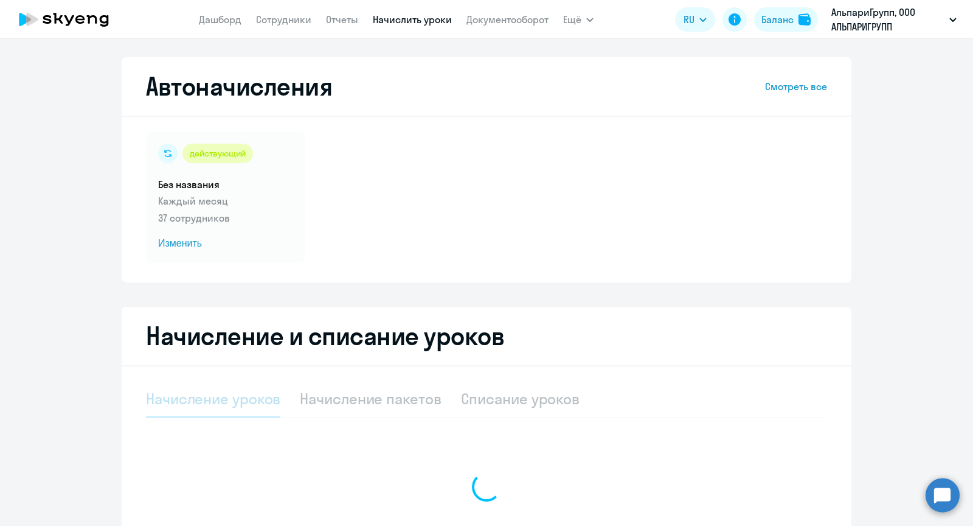
select select "10"
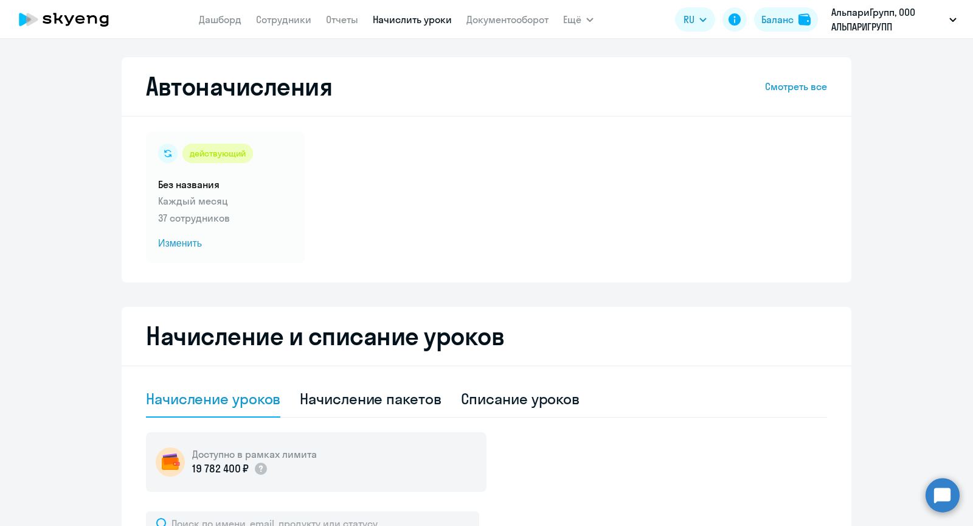
click at [781, 84] on link "Смотреть все" at bounding box center [796, 86] width 62 height 15
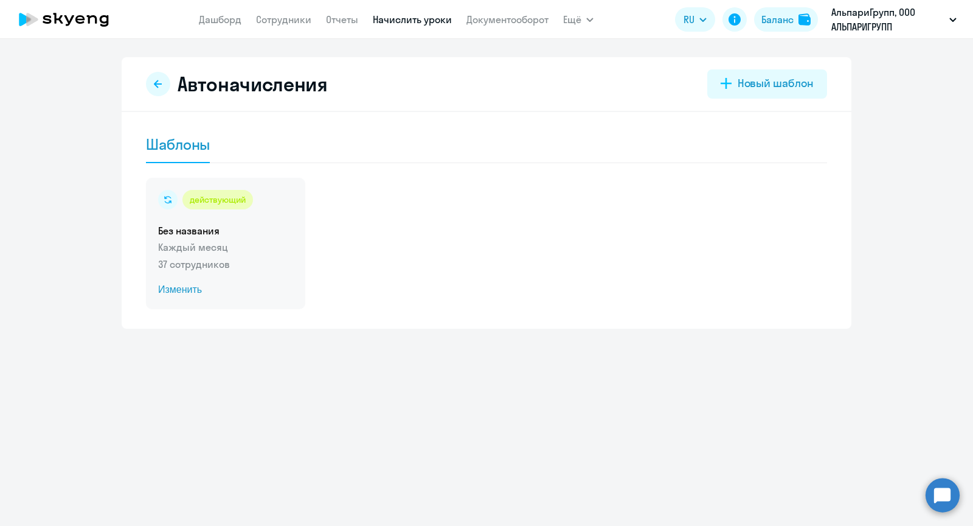
click at [186, 283] on span "Изменить" at bounding box center [225, 289] width 135 height 15
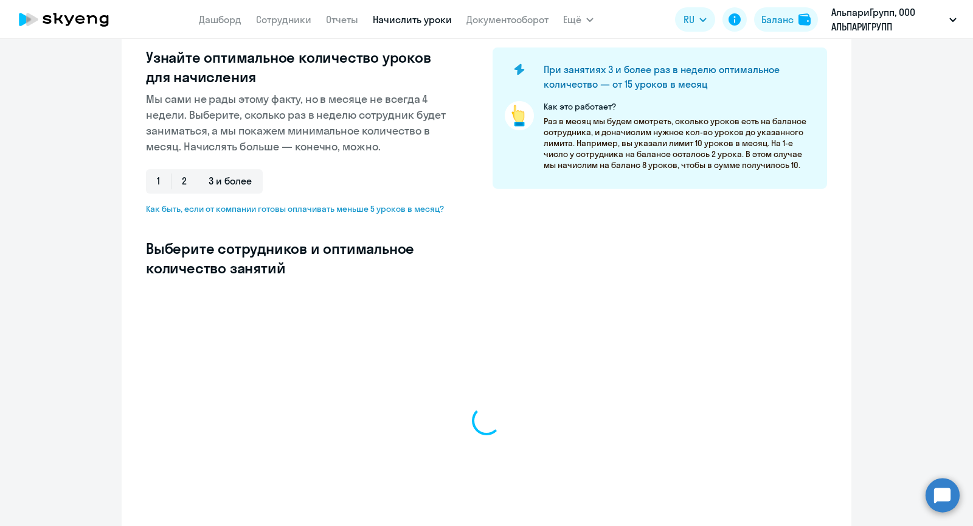
select select "10"
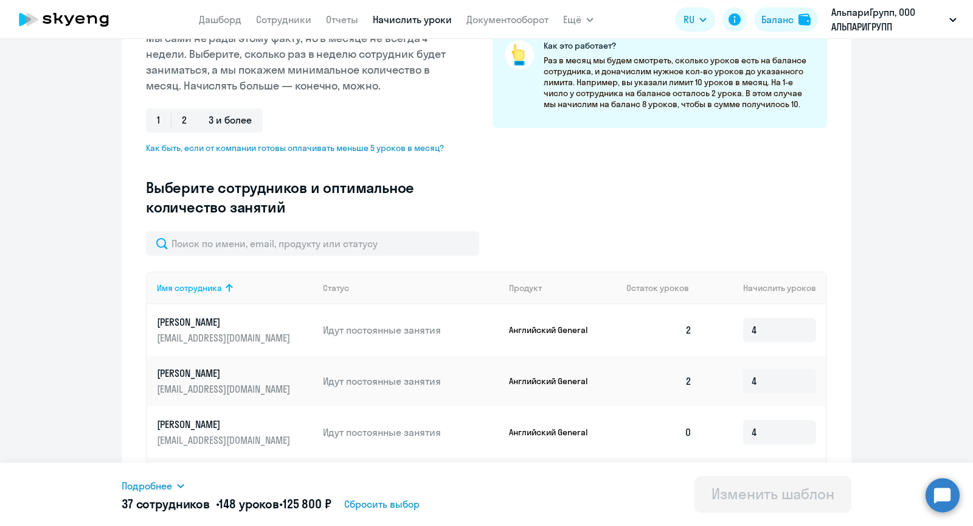
scroll to position [220, 0]
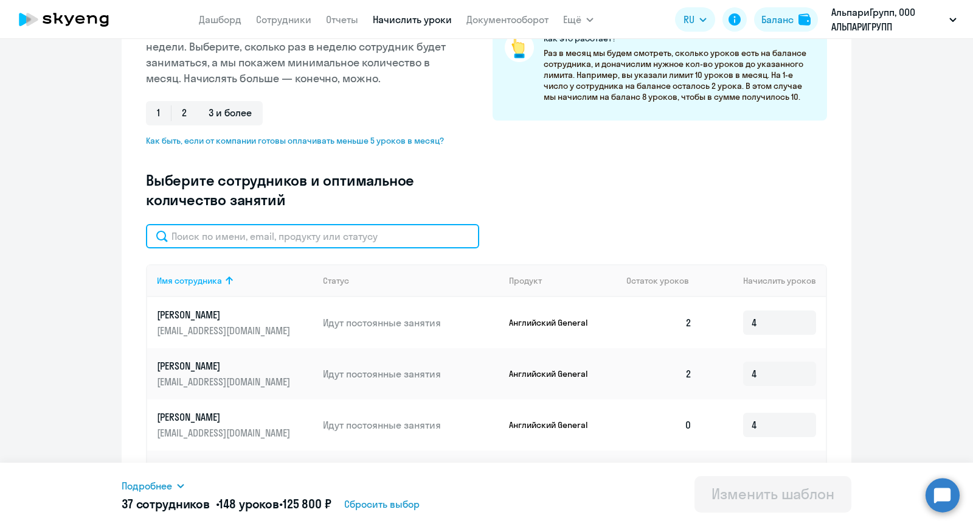
click at [231, 240] on input "text" at bounding box center [312, 236] width 333 height 24
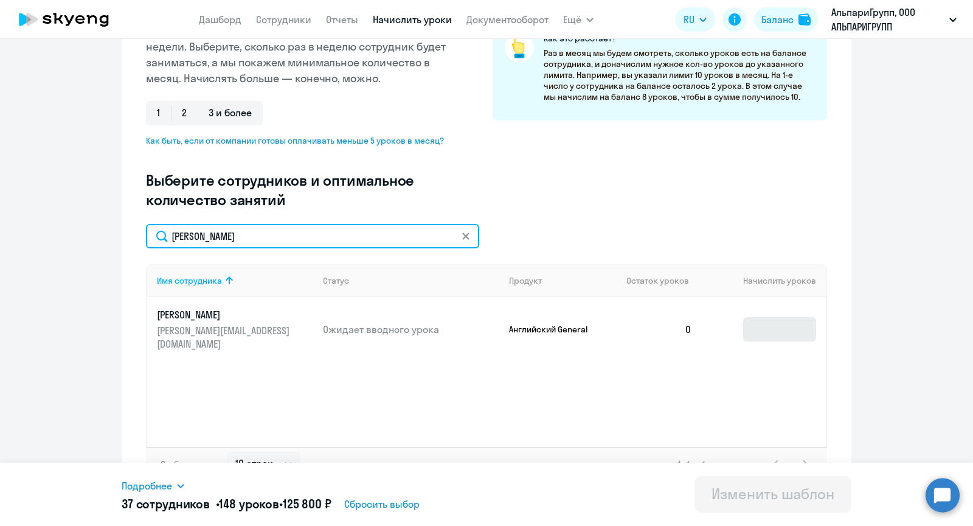
type input "[PERSON_NAME]"
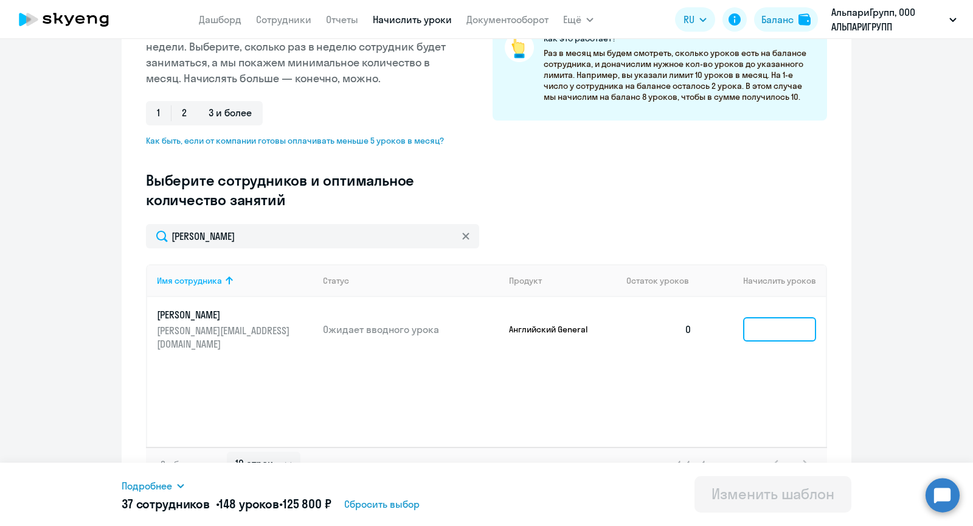
click at [769, 325] on input at bounding box center [779, 329] width 73 height 24
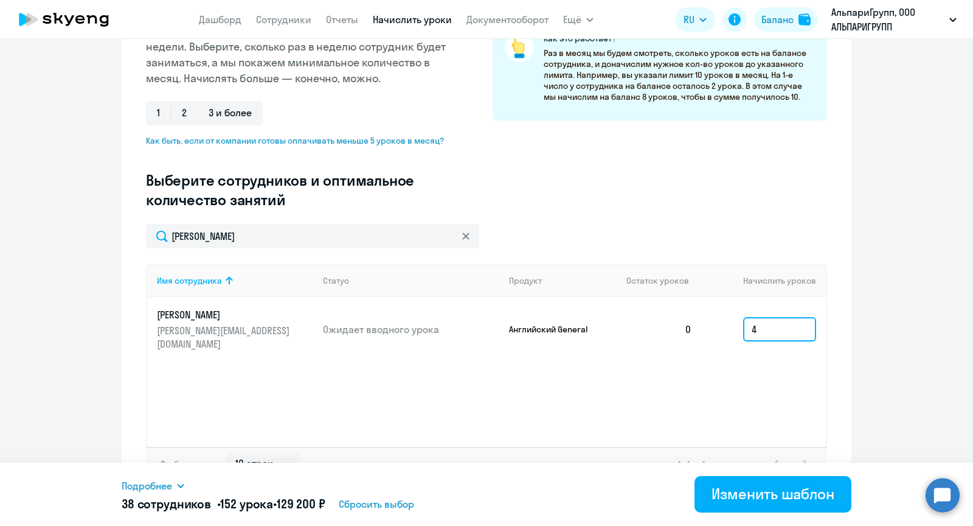
scroll to position [235, 0]
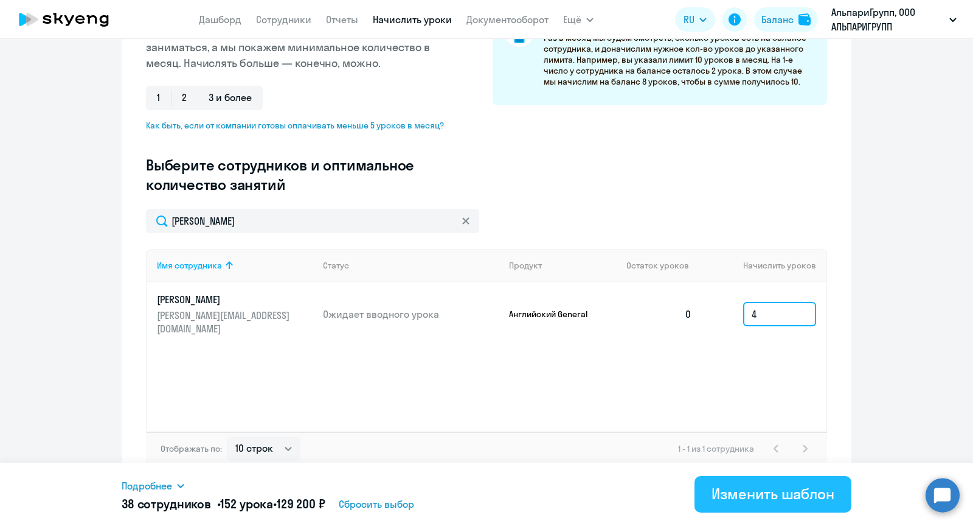
type input "4"
click at [721, 478] on button "Изменить шаблон" at bounding box center [773, 494] width 157 height 36
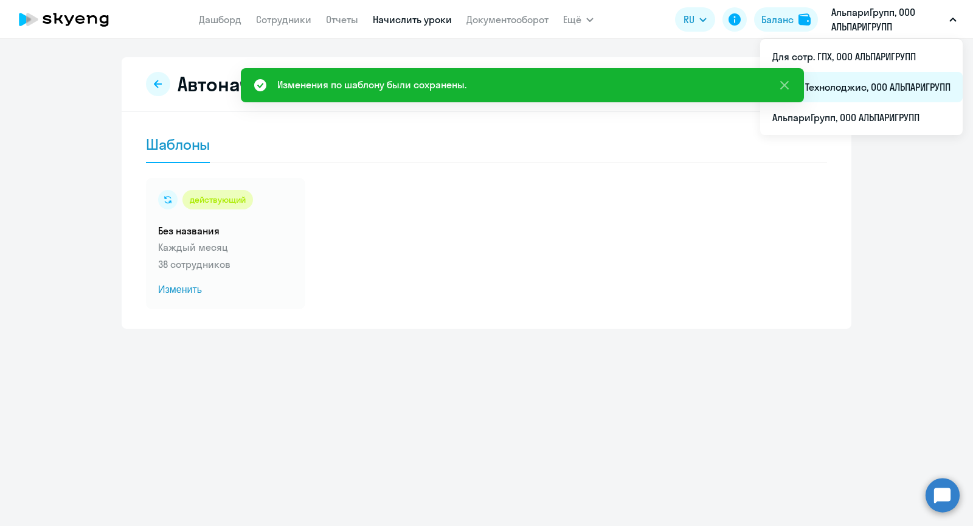
click at [816, 86] on li "Прайм Технолоджис, ООО АЛЬПАРИГРУПП" at bounding box center [861, 87] width 203 height 30
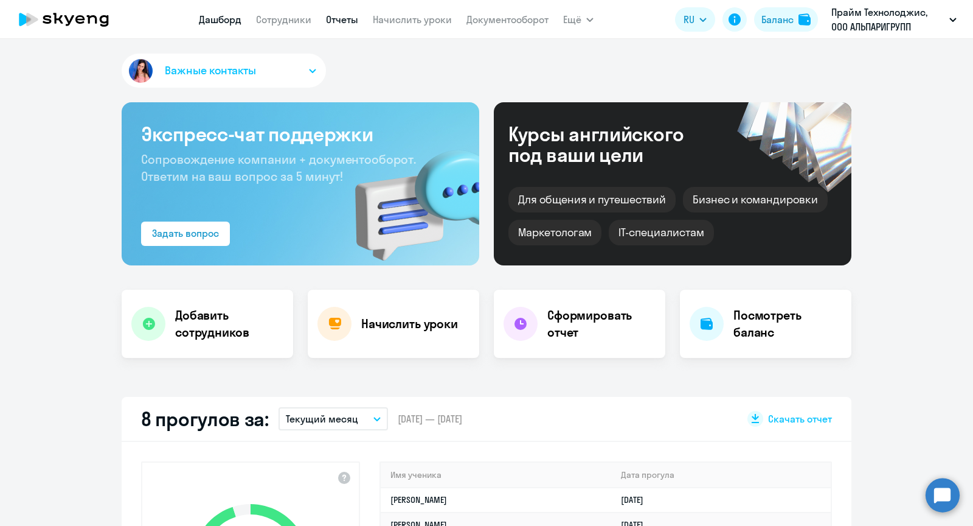
click at [356, 21] on link "Отчеты" at bounding box center [342, 19] width 32 height 12
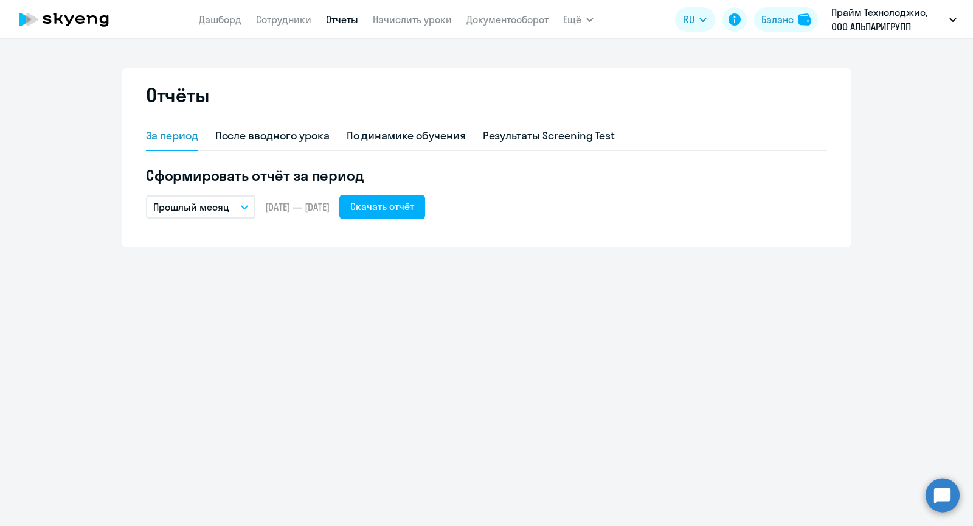
click at [208, 215] on button "Прошлый месяц" at bounding box center [200, 206] width 109 height 23
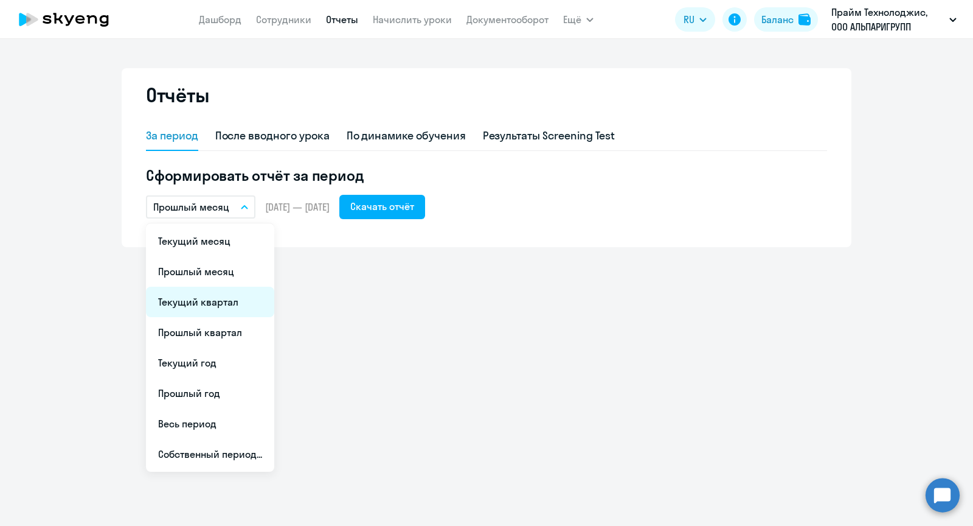
click at [183, 305] on li "Текущий квартал" at bounding box center [210, 302] width 128 height 30
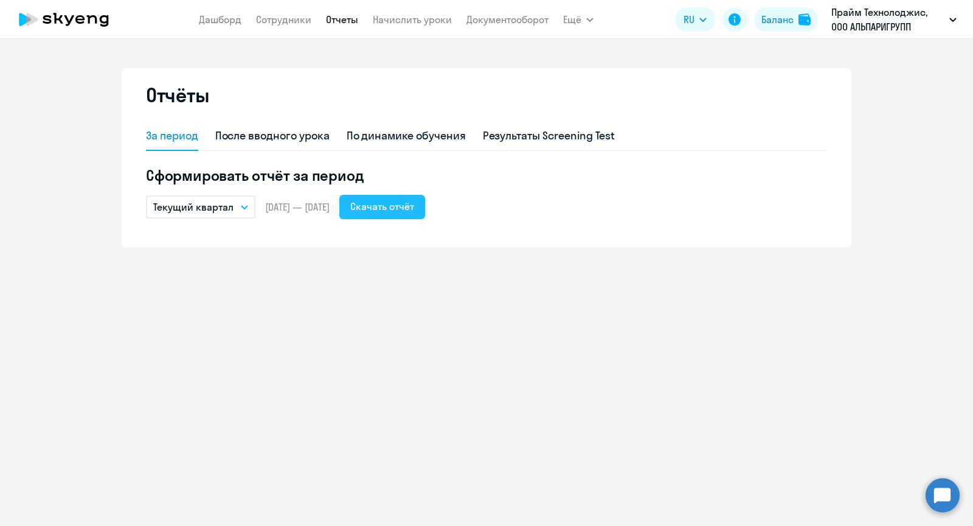
click at [414, 210] on div "Скачать отчёт" at bounding box center [382, 206] width 64 height 15
